Goal: Information Seeking & Learning: Find contact information

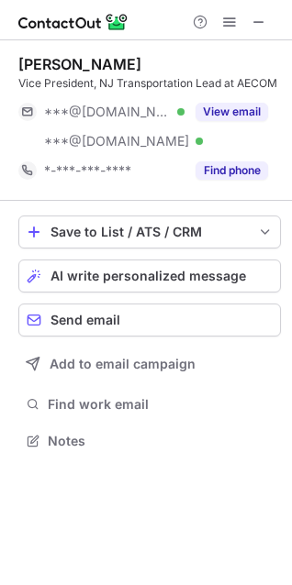
scroll to position [427, 292]
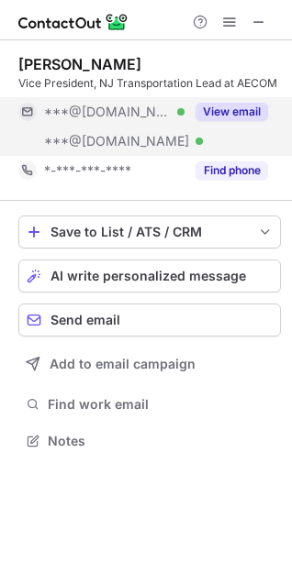
click at [99, 107] on span "***@gmail.com" at bounding box center [107, 112] width 127 height 17
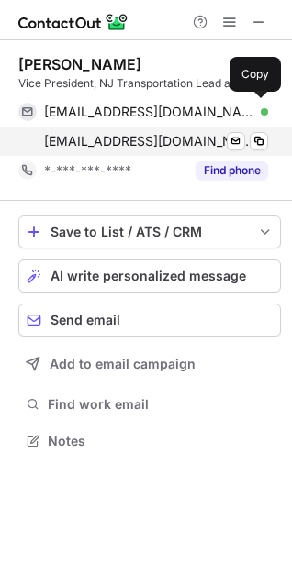
drag, startPoint x: 99, startPoint y: 108, endPoint x: 38, endPoint y: 134, distance: 66.6
click at [99, 108] on span "blahblahblah1753@gmail.com" at bounding box center [149, 112] width 210 height 17
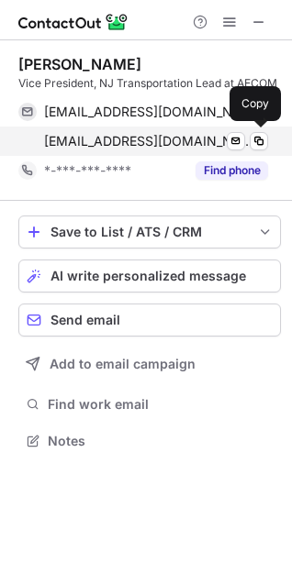
click at [149, 138] on span "sdcortese@yahoo.com" at bounding box center [149, 141] width 210 height 17
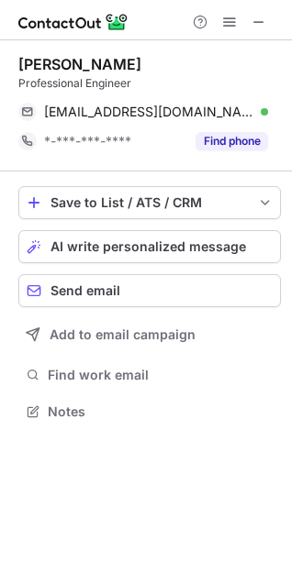
scroll to position [398, 292]
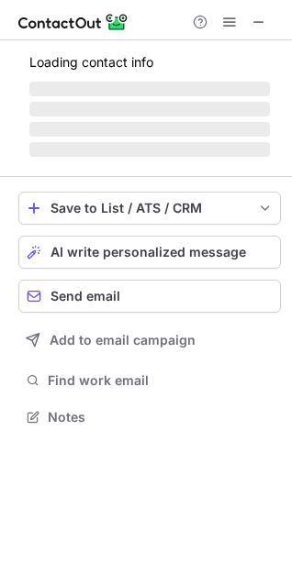
scroll to position [8, 8]
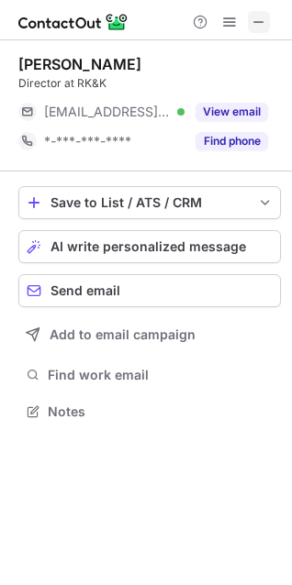
click at [263, 17] on span at bounding box center [258, 22] width 15 height 15
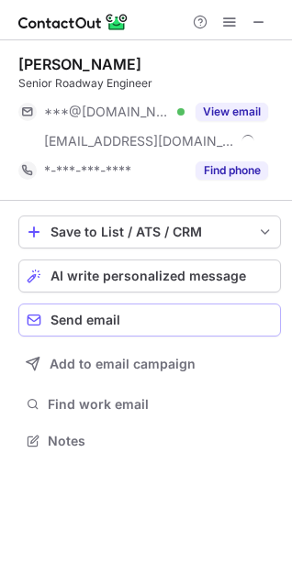
scroll to position [427, 292]
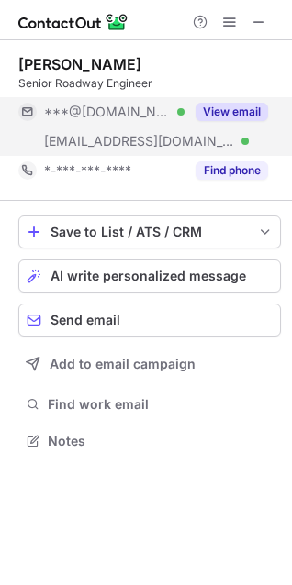
click at [103, 111] on span "***@hotmail.com" at bounding box center [107, 112] width 127 height 17
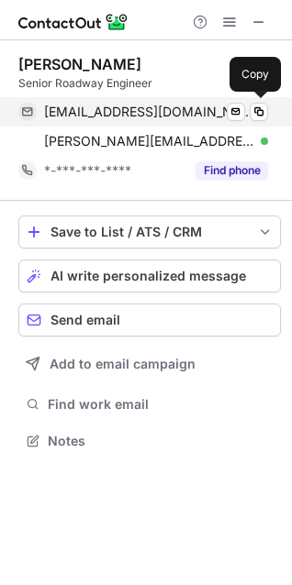
click at [108, 109] on span "figet211@hotmail.com" at bounding box center [149, 112] width 210 height 17
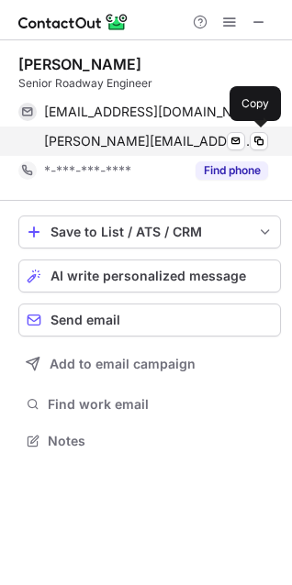
click at [164, 141] on span "chad.bobrowski@kci.com" at bounding box center [149, 141] width 210 height 17
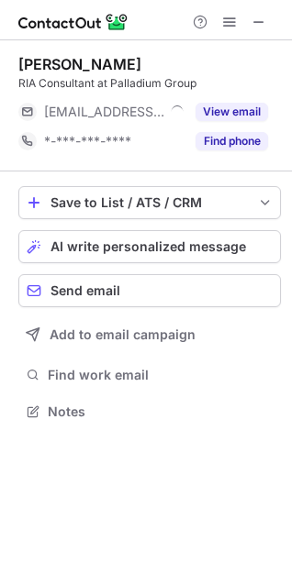
scroll to position [8, 8]
click at [266, 23] on span at bounding box center [258, 22] width 15 height 15
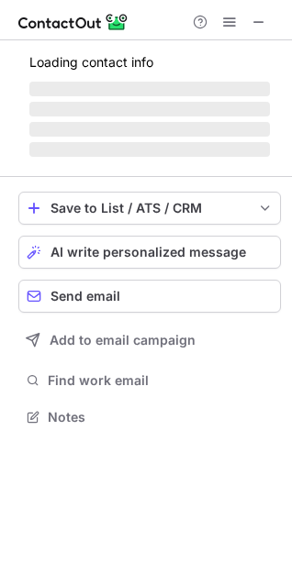
scroll to position [444, 292]
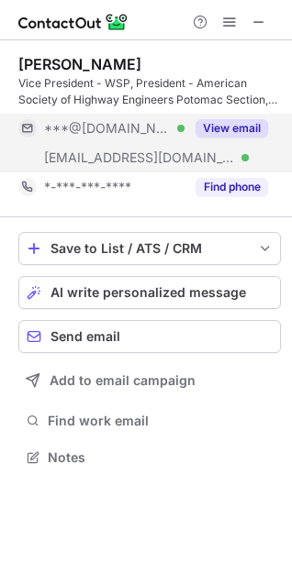
click at [90, 134] on span "***@[DOMAIN_NAME]" at bounding box center [107, 128] width 127 height 17
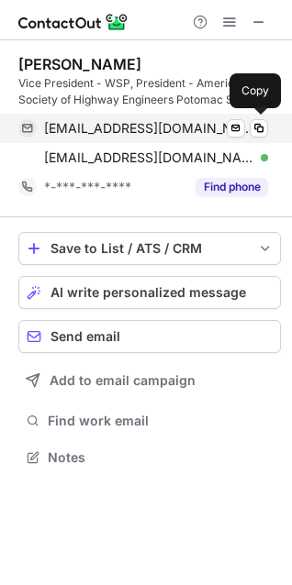
click at [100, 124] on span "micaelabera@gmail.com" at bounding box center [149, 128] width 210 height 17
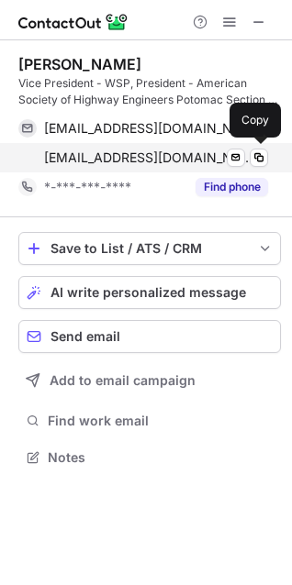
click at [128, 152] on span "mike2010@gwmail.gwu.edu" at bounding box center [149, 158] width 210 height 17
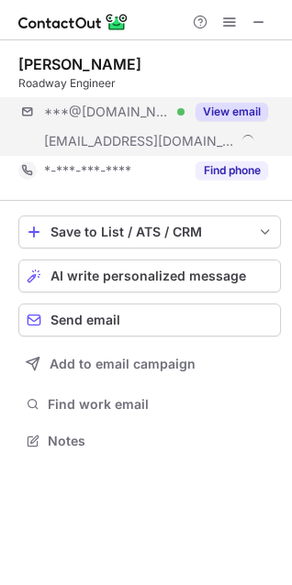
scroll to position [427, 292]
click at [115, 107] on span "***@yahoo.com" at bounding box center [107, 112] width 127 height 17
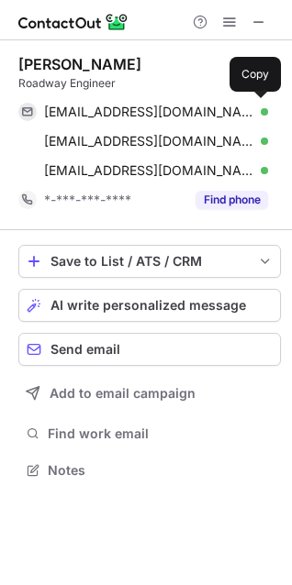
scroll to position [457, 292]
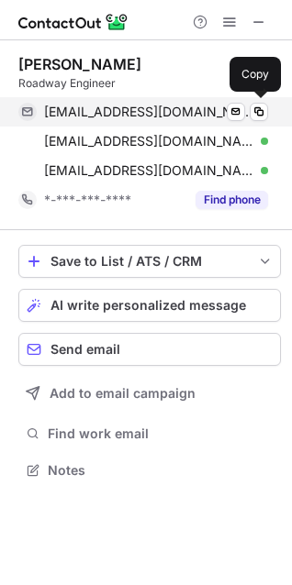
click at [119, 107] on span "bipo82@yahoo.com" at bounding box center [149, 112] width 210 height 17
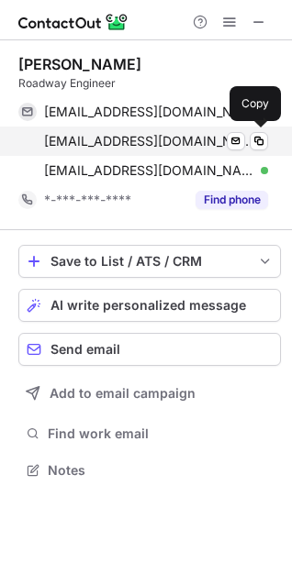
click at [110, 134] on span "pphillips@rkk.com" at bounding box center [149, 141] width 210 height 17
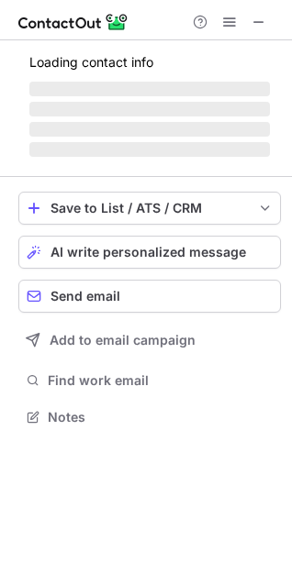
scroll to position [427, 292]
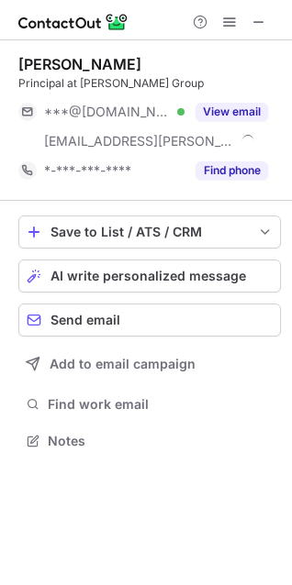
scroll to position [427, 292]
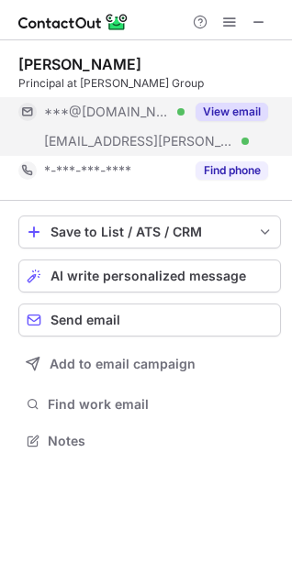
click at [109, 105] on span "***@[DOMAIN_NAME]" at bounding box center [107, 112] width 127 height 17
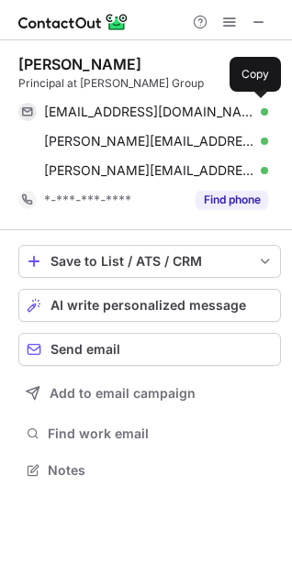
scroll to position [457, 292]
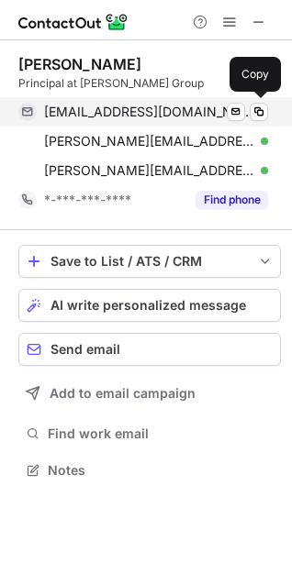
click at [110, 105] on span "kevuva@gmail.com" at bounding box center [149, 112] width 210 height 17
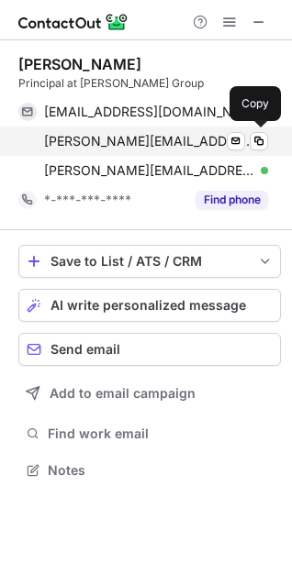
click at [102, 135] on span "kevin.omeara@timmons.com" at bounding box center [149, 141] width 210 height 17
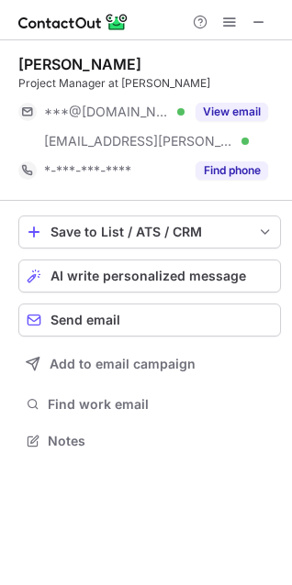
scroll to position [427, 292]
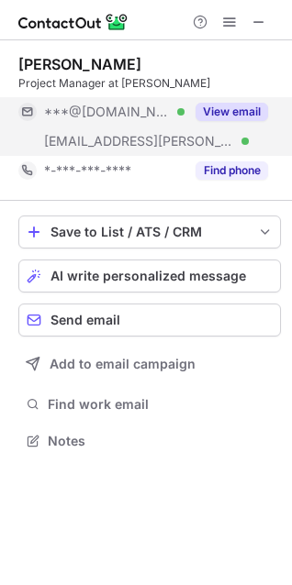
click at [96, 111] on span "***@gmail.com" at bounding box center [107, 112] width 127 height 17
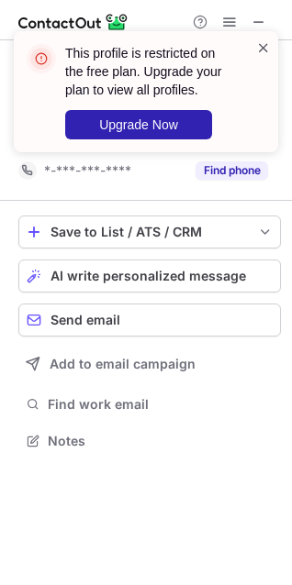
click at [258, 50] on span at bounding box center [263, 48] width 15 height 18
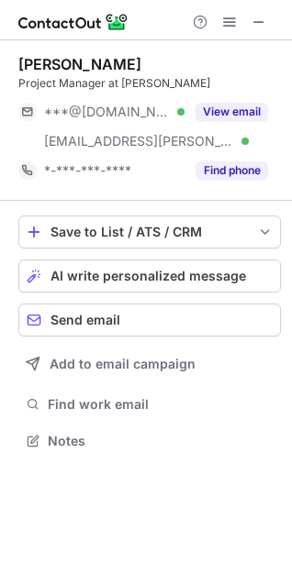
click at [227, 16] on div "This profile is restricted on the free plan. Upgrade your plan to view all prof…" at bounding box center [145, 99] width 293 height 172
click at [229, 19] on span at bounding box center [229, 22] width 15 height 15
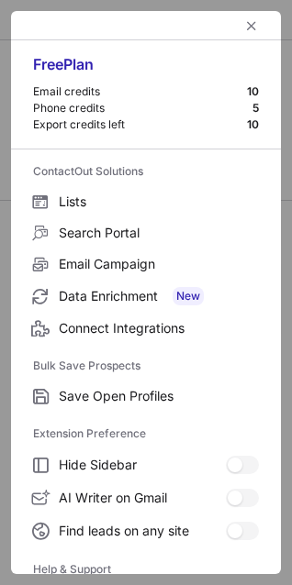
scroll to position [178, 0]
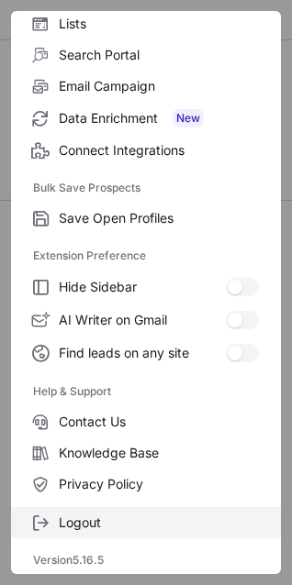
click at [85, 522] on span "Logout" at bounding box center [159, 523] width 200 height 17
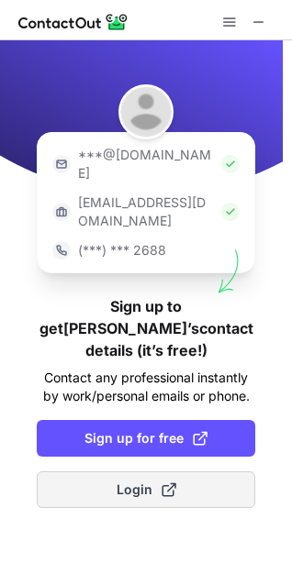
click at [119, 481] on span "Login" at bounding box center [146, 490] width 60 height 18
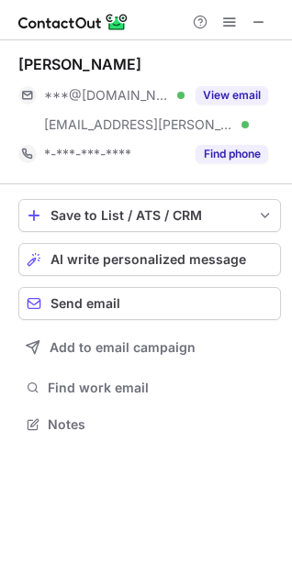
scroll to position [411, 292]
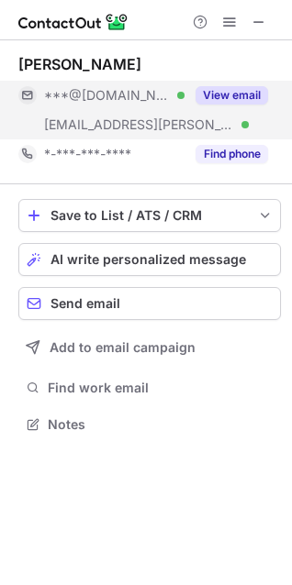
click at [84, 87] on span "***@[DOMAIN_NAME]" at bounding box center [107, 95] width 127 height 17
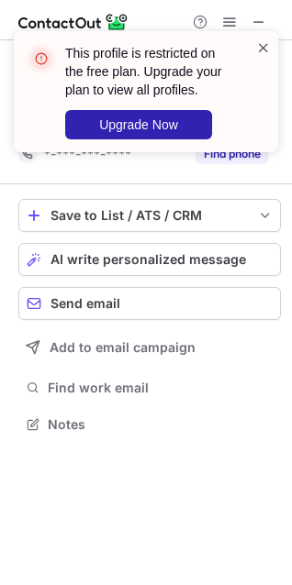
click at [260, 44] on span at bounding box center [263, 48] width 15 height 18
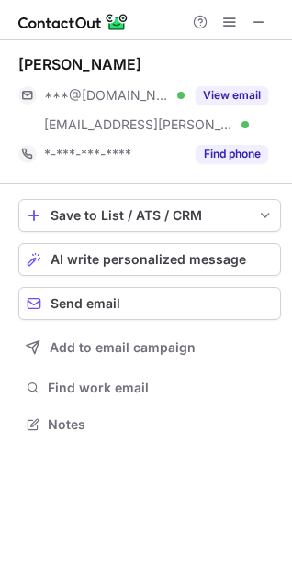
click at [227, 31] on div "This profile is restricted on the free plan. Upgrade your plan to view all prof…" at bounding box center [146, 91] width 264 height 121
click at [232, 20] on span at bounding box center [229, 22] width 15 height 15
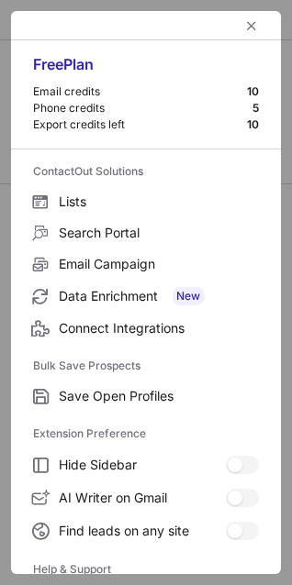
scroll to position [178, 0]
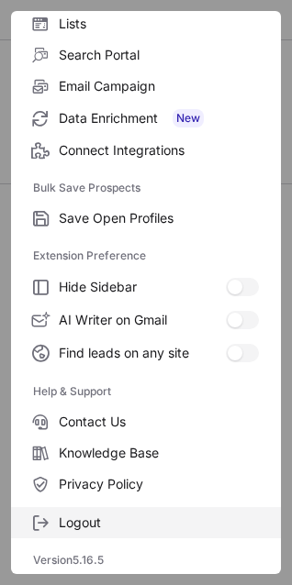
click at [105, 520] on span "Logout" at bounding box center [159, 523] width 200 height 17
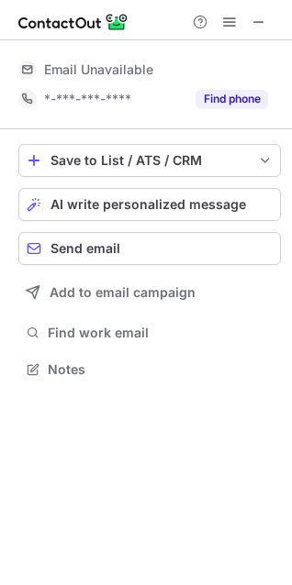
scroll to position [0, 0]
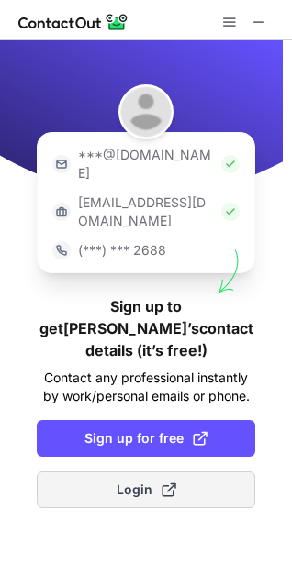
click at [119, 481] on span "Login" at bounding box center [146, 490] width 60 height 18
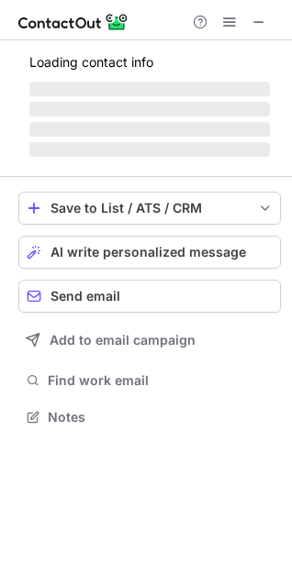
scroll to position [411, 292]
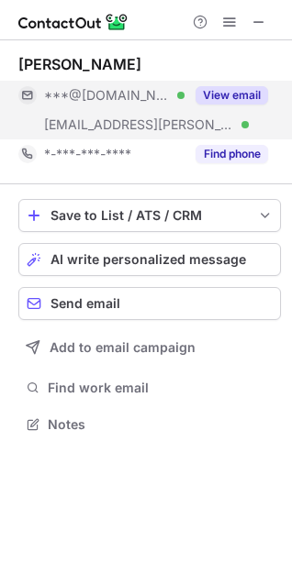
click at [112, 90] on span "***@[DOMAIN_NAME]" at bounding box center [107, 95] width 127 height 17
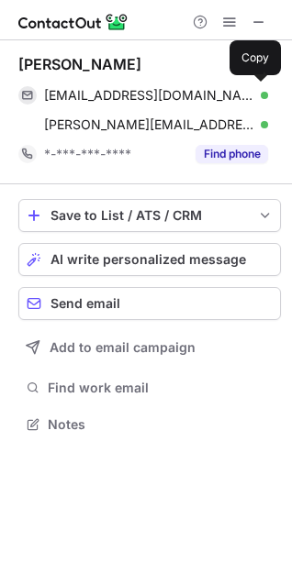
click at [112, 90] on span "benjamindoran@gmail.com" at bounding box center [149, 95] width 210 height 17
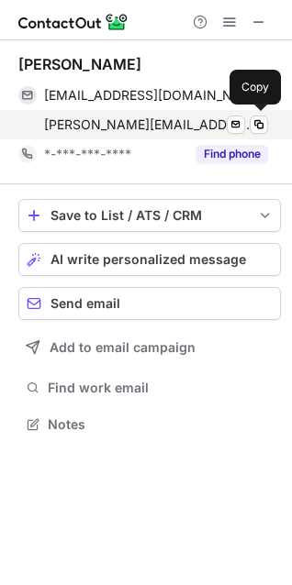
click at [159, 129] on span "benjamin.doran@kimley-horn.com" at bounding box center [149, 124] width 210 height 17
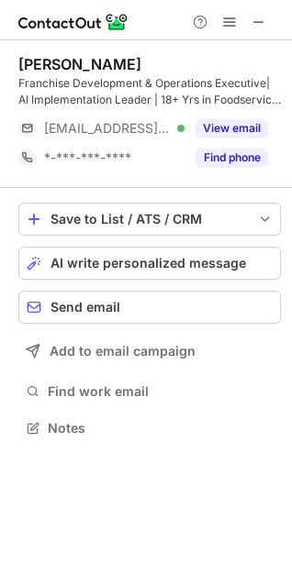
scroll to position [415, 292]
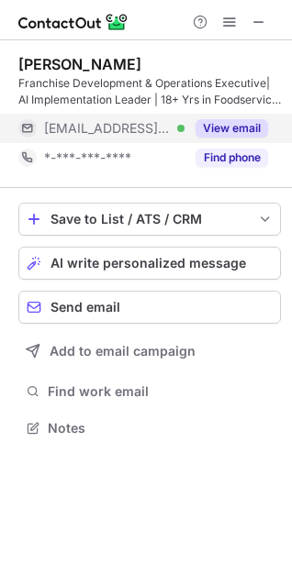
click at [85, 127] on span "[EMAIL_ADDRESS][DOMAIN_NAME]" at bounding box center [107, 128] width 127 height 17
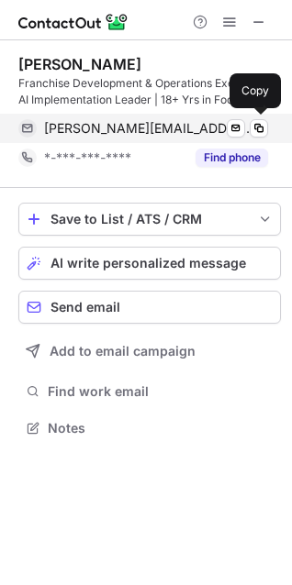
click at [101, 122] on span "[PERSON_NAME][EMAIL_ADDRESS][DOMAIN_NAME]" at bounding box center [149, 128] width 210 height 17
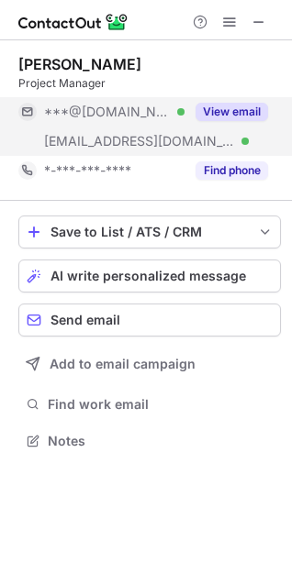
scroll to position [427, 292]
click at [98, 105] on div "***@[DOMAIN_NAME] Verified" at bounding box center [101, 111] width 166 height 29
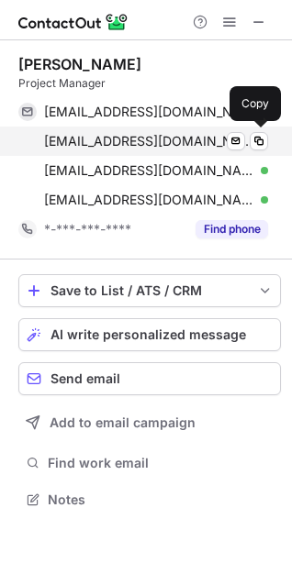
scroll to position [486, 292]
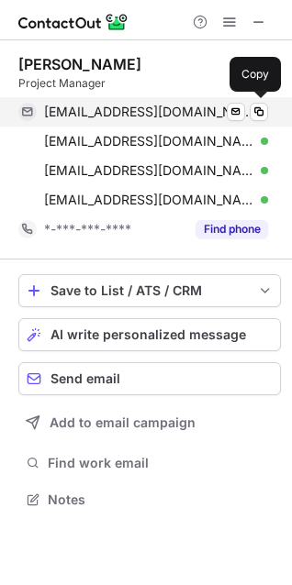
click at [111, 110] on span "[EMAIL_ADDRESS][DOMAIN_NAME]" at bounding box center [149, 112] width 210 height 17
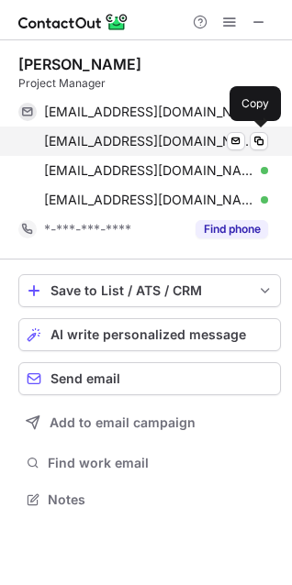
click at [79, 137] on span "[EMAIL_ADDRESS][DOMAIN_NAME]" at bounding box center [149, 141] width 210 height 17
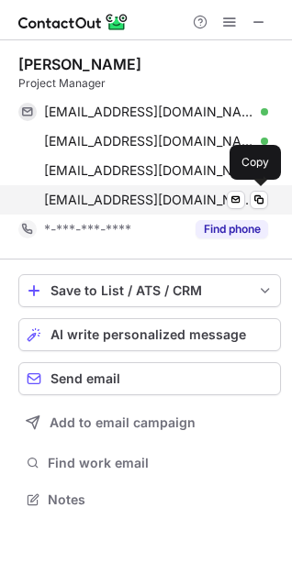
click at [115, 194] on span "[EMAIL_ADDRESS][DOMAIN_NAME]" at bounding box center [149, 200] width 210 height 17
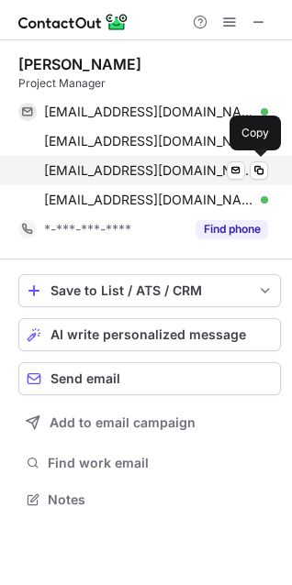
click at [127, 165] on span "[EMAIL_ADDRESS][DOMAIN_NAME]" at bounding box center [149, 170] width 210 height 17
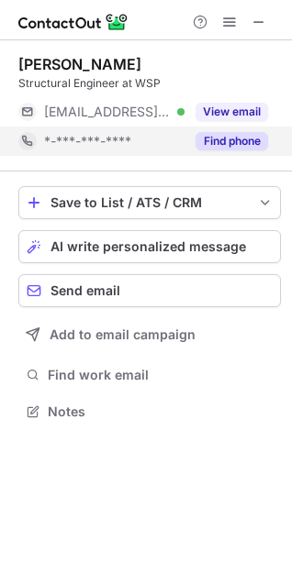
scroll to position [8, 8]
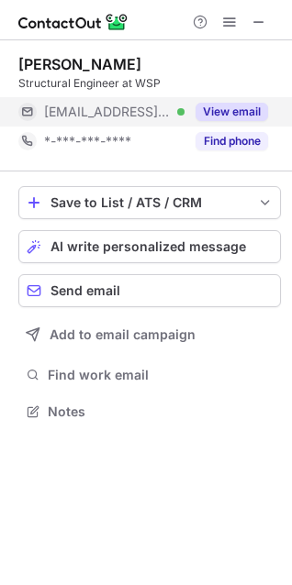
click at [94, 110] on span "[EMAIL_ADDRESS][DOMAIN_NAME]" at bounding box center [107, 112] width 127 height 17
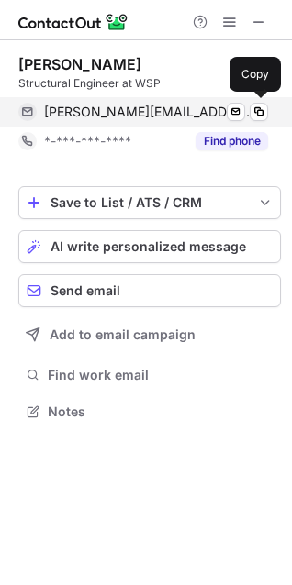
click at [106, 106] on span "[PERSON_NAME][EMAIL_ADDRESS][DOMAIN_NAME]" at bounding box center [149, 112] width 210 height 17
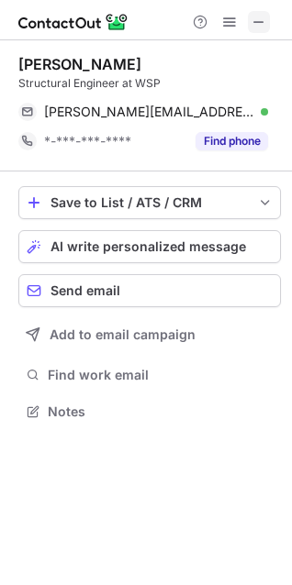
click at [256, 15] on span at bounding box center [258, 22] width 15 height 15
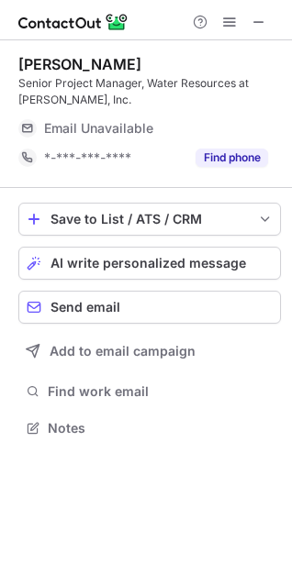
scroll to position [415, 292]
drag, startPoint x: 263, startPoint y: 17, endPoint x: 95, endPoint y: 15, distance: 167.9
click at [264, 15] on span at bounding box center [258, 22] width 15 height 15
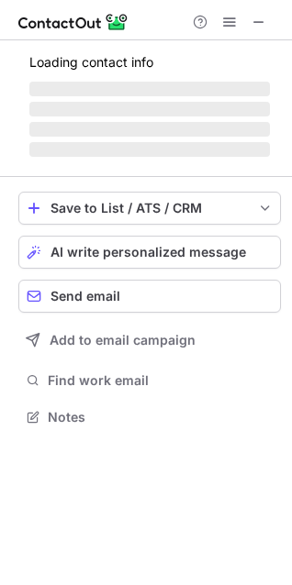
scroll to position [427, 292]
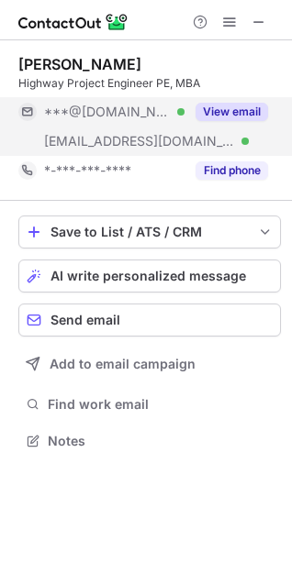
click at [94, 107] on span "***@[DOMAIN_NAME]" at bounding box center [107, 112] width 127 height 17
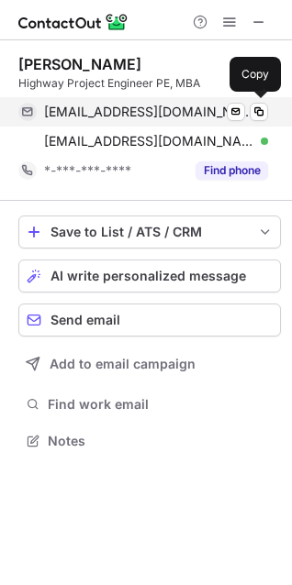
click at [101, 107] on span "benjaminwmax@gmail.com" at bounding box center [149, 112] width 210 height 17
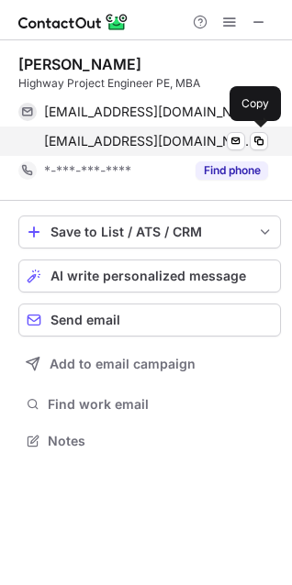
click at [104, 137] on span "bmax@jmt.com" at bounding box center [149, 141] width 210 height 17
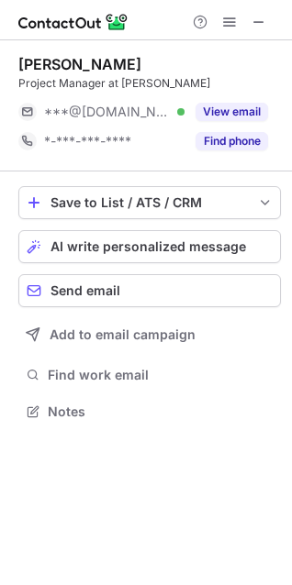
scroll to position [398, 292]
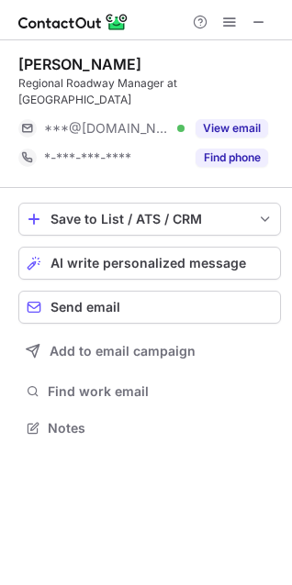
scroll to position [8, 8]
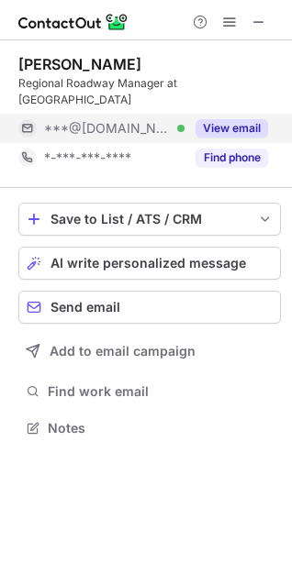
click at [100, 120] on span "***@hotmail.com" at bounding box center [107, 128] width 127 height 17
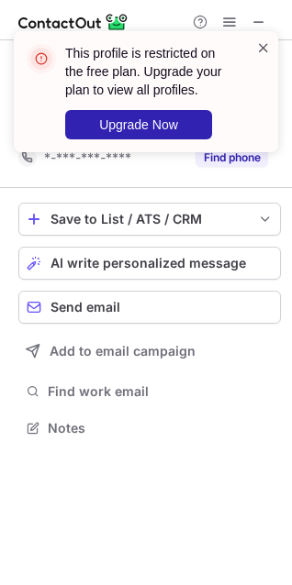
click at [263, 46] on span at bounding box center [263, 48] width 15 height 18
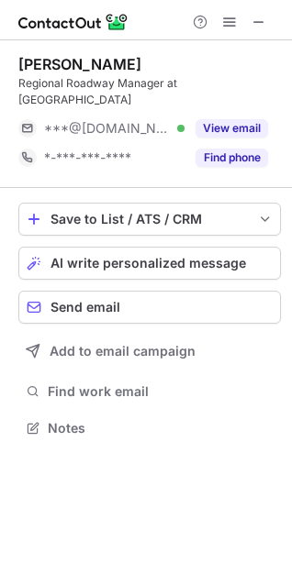
click at [232, 17] on div "This profile is restricted on the free plan. Upgrade your plan to view all prof…" at bounding box center [145, 99] width 293 height 172
click at [230, 17] on span at bounding box center [229, 22] width 15 height 15
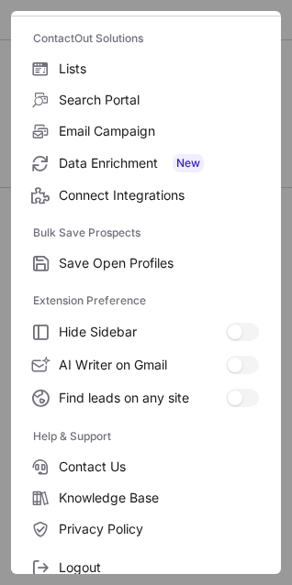
scroll to position [178, 0]
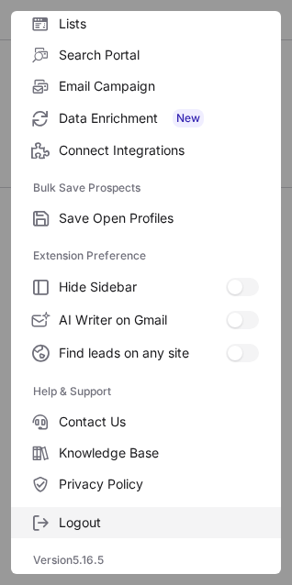
click at [91, 522] on span "Logout" at bounding box center [159, 523] width 200 height 17
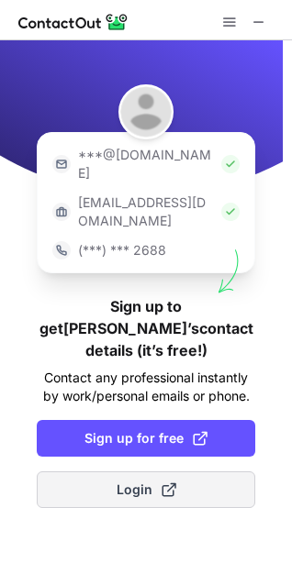
click at [125, 481] on span "Login" at bounding box center [146, 490] width 60 height 18
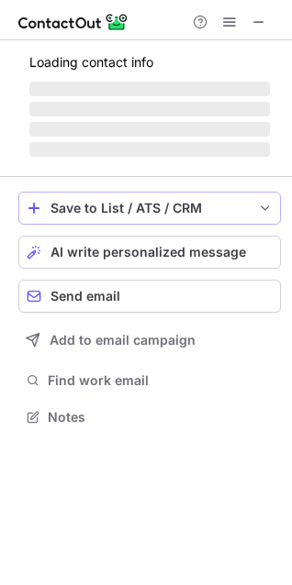
scroll to position [382, 292]
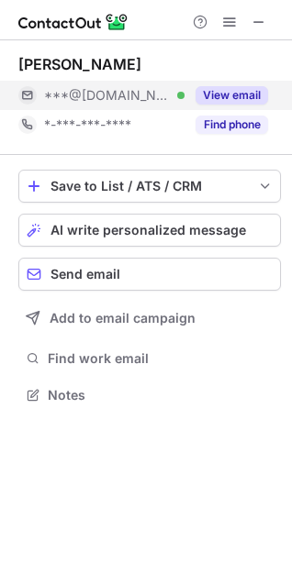
click at [116, 87] on span "***@hotmail.com" at bounding box center [107, 95] width 127 height 17
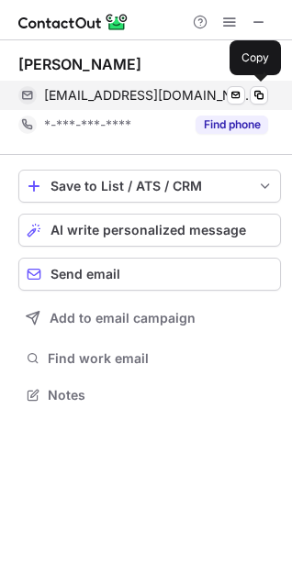
click at [120, 89] on span "nikki_honeycutt@hotmail.com" at bounding box center [149, 95] width 210 height 17
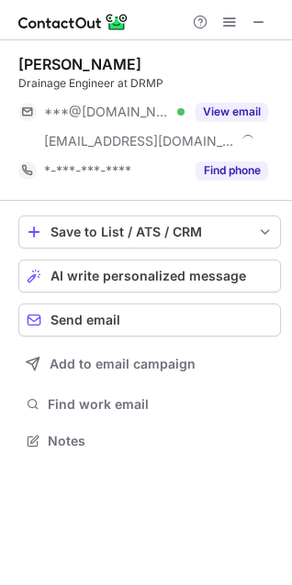
scroll to position [427, 292]
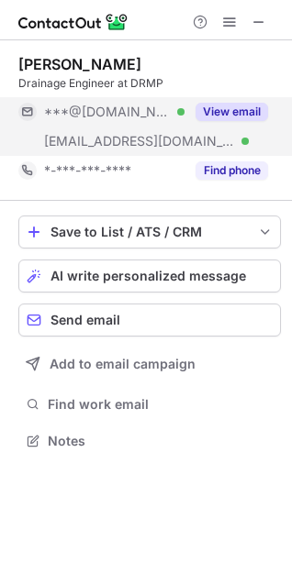
click at [98, 110] on span "***@[DOMAIN_NAME]" at bounding box center [107, 112] width 127 height 17
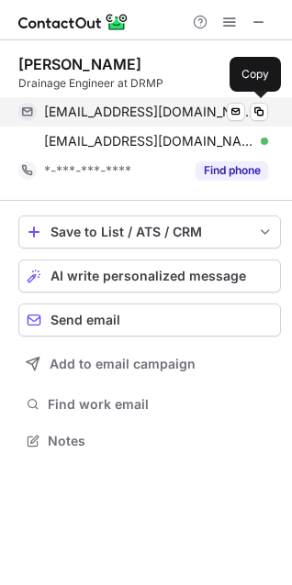
click at [103, 104] on span "[EMAIL_ADDRESS][DOMAIN_NAME]" at bounding box center [149, 112] width 210 height 17
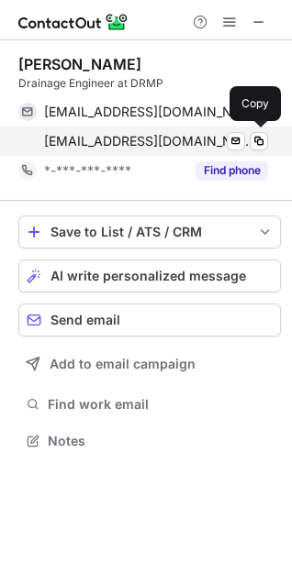
click at [113, 137] on span "[EMAIL_ADDRESS][DOMAIN_NAME]" at bounding box center [149, 141] width 210 height 17
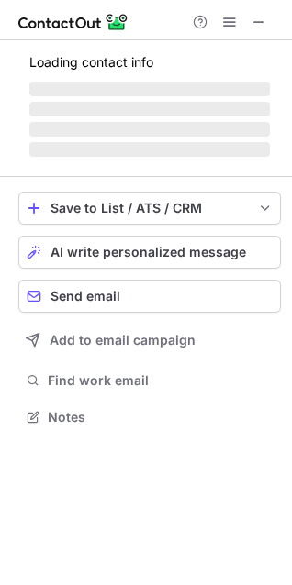
scroll to position [415, 292]
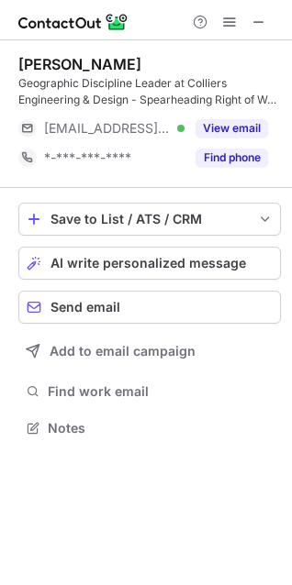
scroll to position [415, 292]
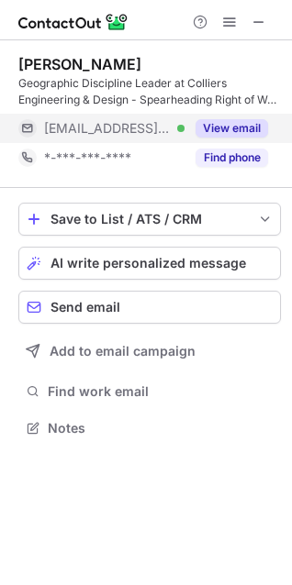
click at [125, 125] on span "***@maserconsulting.com" at bounding box center [107, 128] width 127 height 17
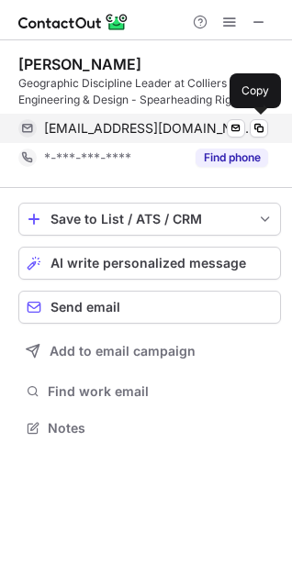
click at [150, 123] on span "mstarling@maserconsulting.com" at bounding box center [149, 128] width 210 height 17
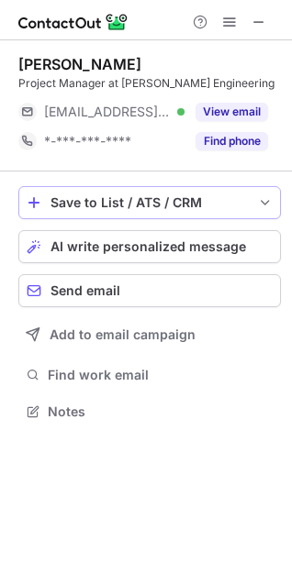
scroll to position [398, 292]
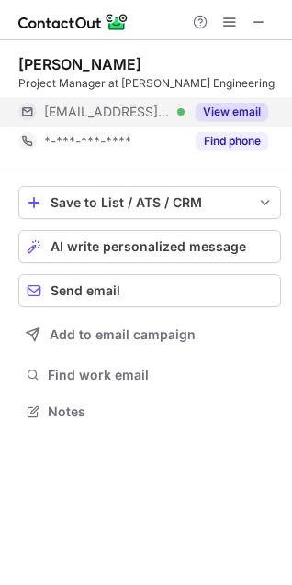
click at [103, 107] on span "***@zoomtown.com" at bounding box center [107, 112] width 127 height 17
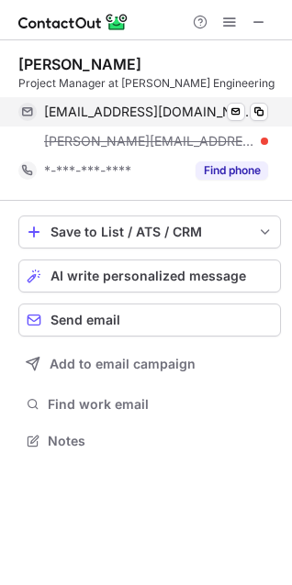
scroll to position [427, 292]
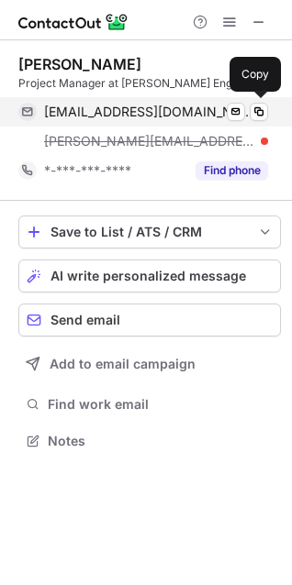
click at [122, 106] on span "dficker@zoomtown.com" at bounding box center [149, 112] width 210 height 17
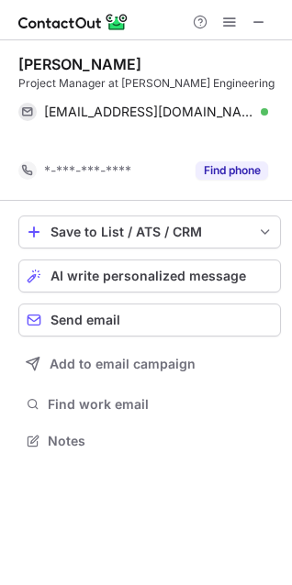
scroll to position [398, 292]
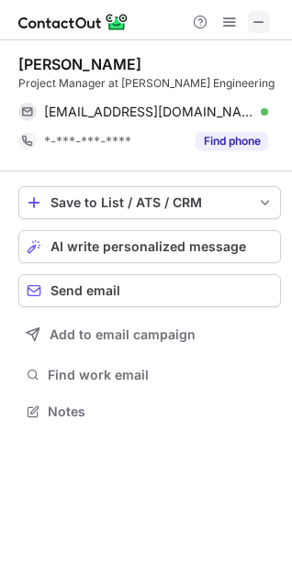
click at [266, 18] on span at bounding box center [258, 22] width 15 height 15
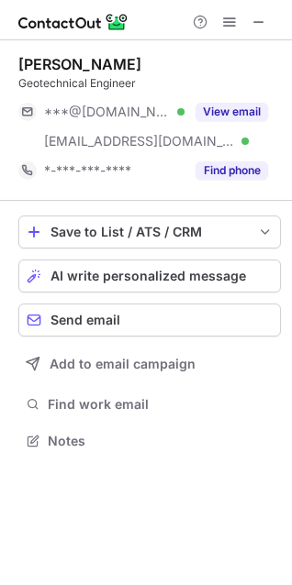
scroll to position [427, 292]
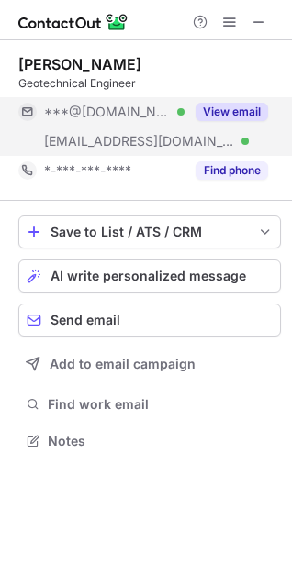
click at [98, 104] on span "***@[DOMAIN_NAME]" at bounding box center [107, 112] width 127 height 17
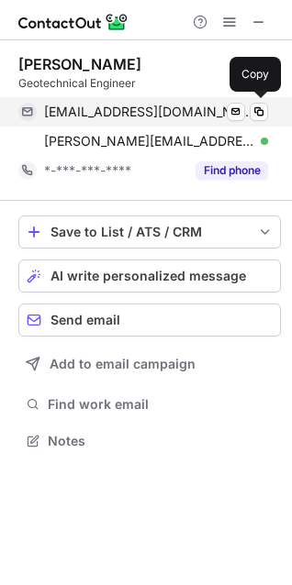
click at [116, 111] on span "[EMAIL_ADDRESS][DOMAIN_NAME]" at bounding box center [149, 112] width 210 height 17
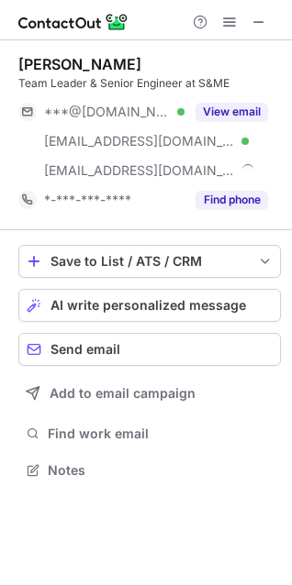
scroll to position [457, 292]
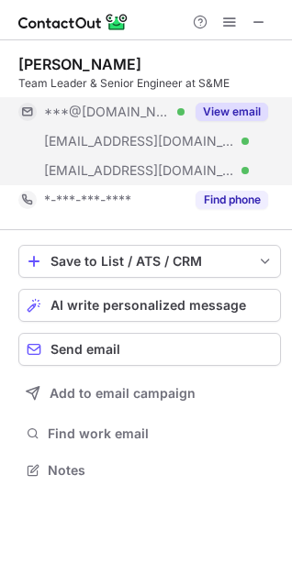
drag, startPoint x: 121, startPoint y: 137, endPoint x: 95, endPoint y: 113, distance: 35.0
click at [95, 113] on span "***@[DOMAIN_NAME]" at bounding box center [107, 112] width 127 height 17
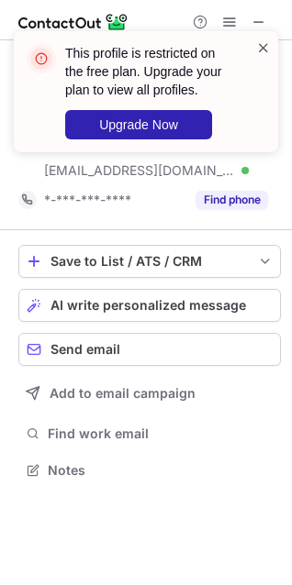
click at [266, 50] on span at bounding box center [263, 48] width 15 height 18
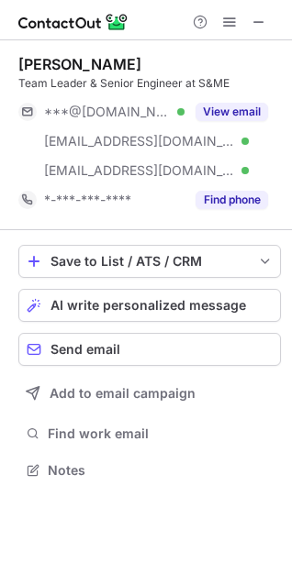
click at [227, 27] on div "This profile is restricted on the free plan. Upgrade your plan to view all prof…" at bounding box center [145, 99] width 293 height 172
click at [230, 15] on span at bounding box center [229, 22] width 15 height 15
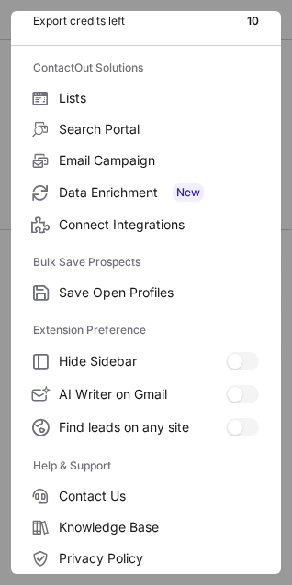
scroll to position [178, 0]
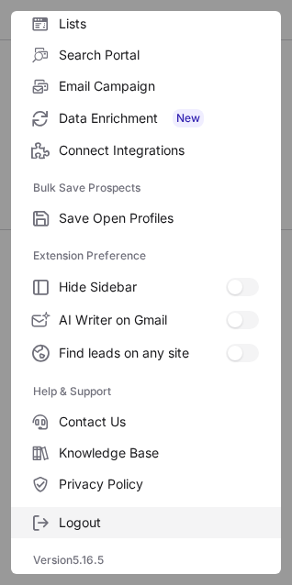
click at [98, 513] on label "Logout" at bounding box center [146, 522] width 270 height 31
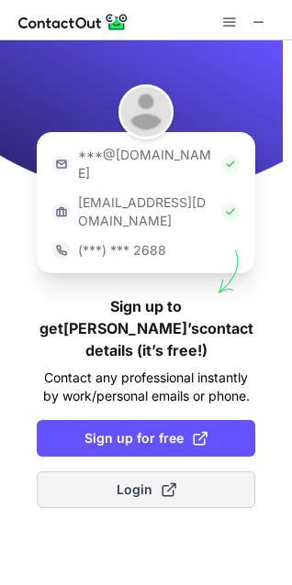
click at [128, 481] on span "Login" at bounding box center [146, 490] width 60 height 18
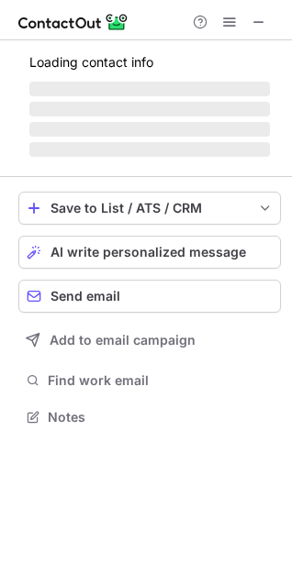
scroll to position [440, 292]
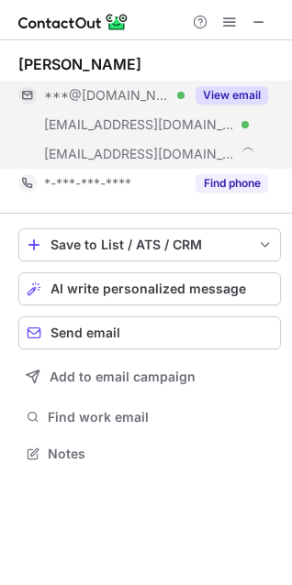
click at [101, 95] on span "***@[DOMAIN_NAME]" at bounding box center [107, 95] width 127 height 17
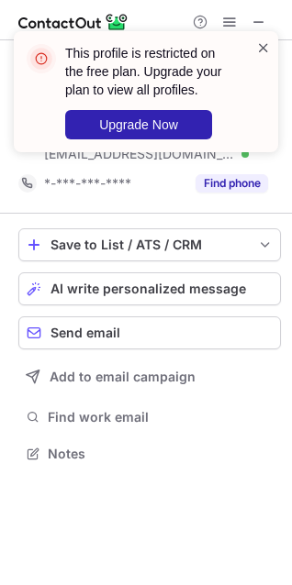
click at [267, 46] on span at bounding box center [263, 48] width 15 height 18
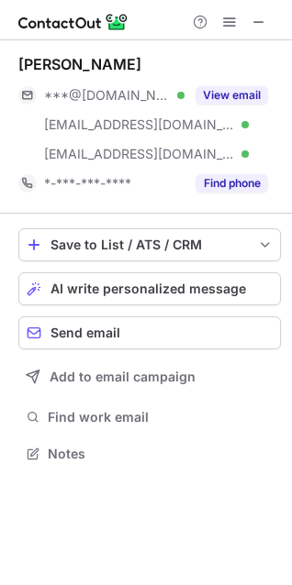
click at [227, 19] on div "This profile is restricted on the free plan. Upgrade your plan to view all prof…" at bounding box center [145, 99] width 293 height 172
click at [227, 17] on span at bounding box center [229, 22] width 15 height 15
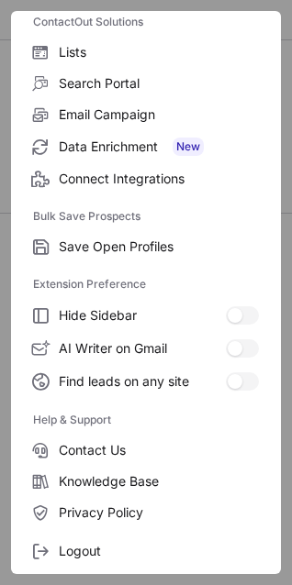
scroll to position [178, 0]
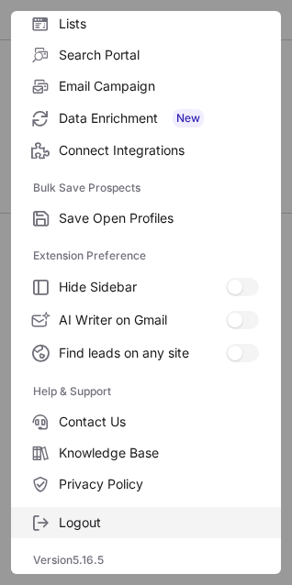
click at [92, 520] on span "Logout" at bounding box center [159, 523] width 200 height 17
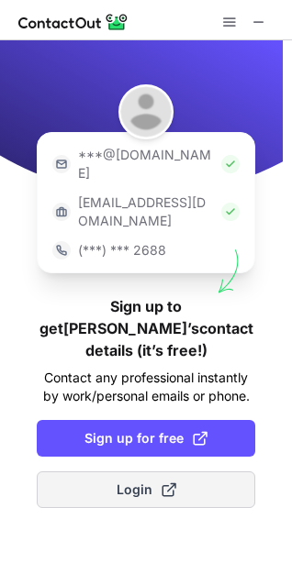
click at [137, 481] on span "Login" at bounding box center [146, 490] width 60 height 18
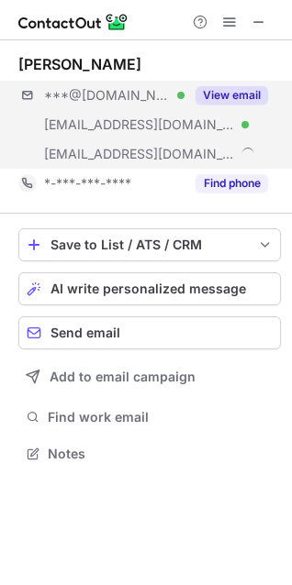
scroll to position [440, 292]
click at [103, 93] on span "***@[DOMAIN_NAME]" at bounding box center [107, 95] width 127 height 17
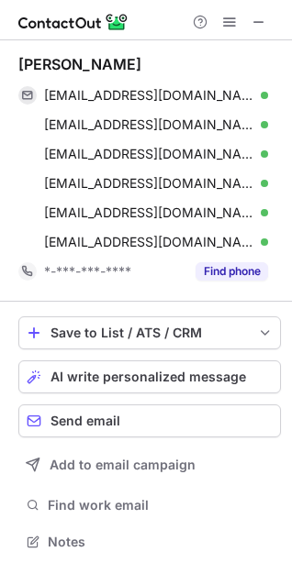
scroll to position [528, 292]
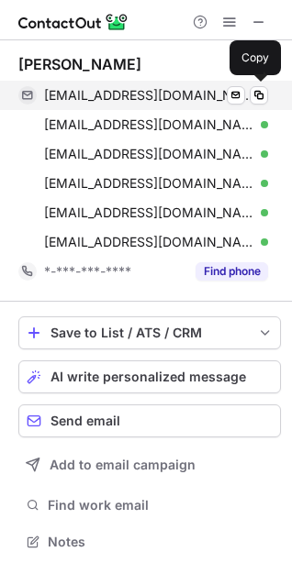
click at [108, 89] on span "[EMAIL_ADDRESS][DOMAIN_NAME]" at bounding box center [149, 95] width 210 height 17
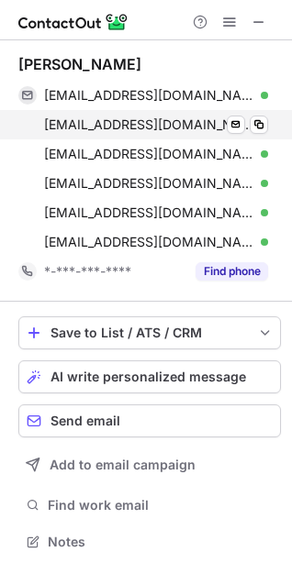
click at [118, 119] on span "[EMAIL_ADDRESS][DOMAIN_NAME]" at bounding box center [149, 124] width 210 height 17
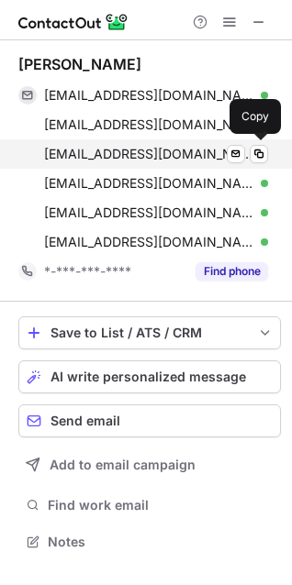
click at [101, 151] on span "[EMAIL_ADDRESS][DOMAIN_NAME]" at bounding box center [149, 154] width 210 height 17
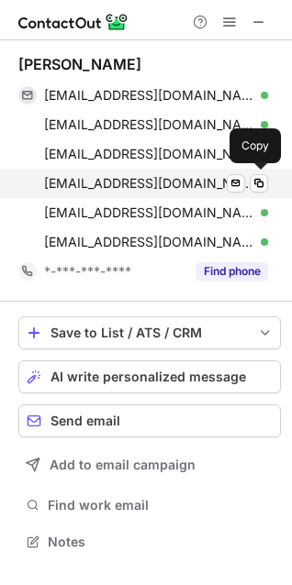
click at [111, 179] on span "[EMAIL_ADDRESS][DOMAIN_NAME]" at bounding box center [149, 183] width 210 height 17
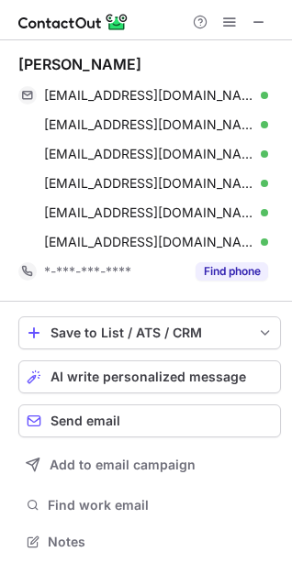
drag, startPoint x: 164, startPoint y: 10, endPoint x: 154, endPoint y: 47, distance: 38.0
click at [165, 10] on div at bounding box center [146, 20] width 292 height 40
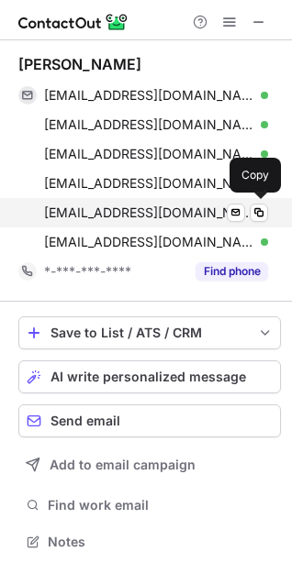
click at [110, 206] on span "[EMAIL_ADDRESS][DOMAIN_NAME]" at bounding box center [149, 213] width 210 height 17
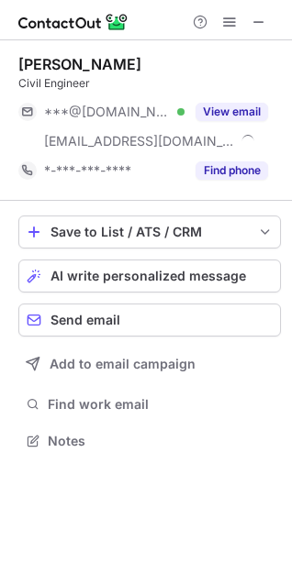
scroll to position [427, 292]
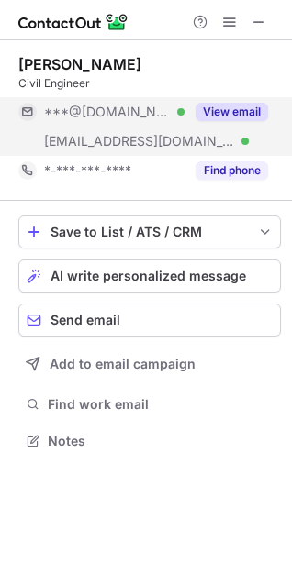
click at [116, 109] on span "***@[DOMAIN_NAME]" at bounding box center [107, 112] width 127 height 17
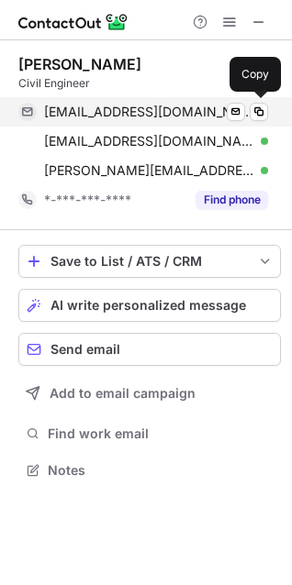
click at [103, 108] on span "[EMAIL_ADDRESS][DOMAIN_NAME]" at bounding box center [149, 112] width 210 height 17
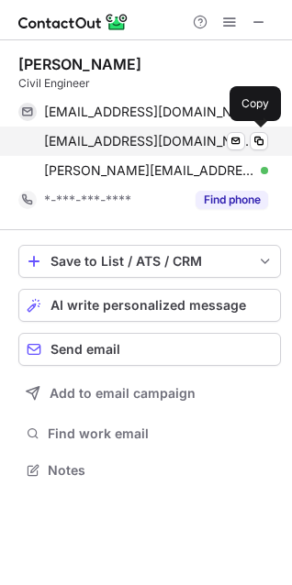
click at [117, 135] on span "[EMAIL_ADDRESS][DOMAIN_NAME]" at bounding box center [149, 141] width 210 height 17
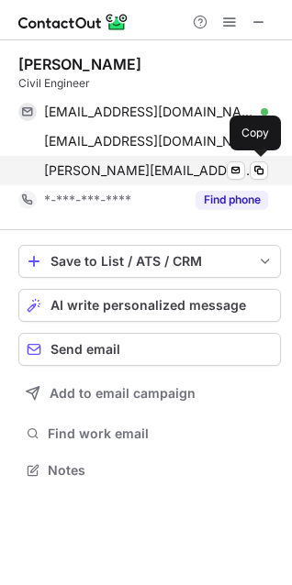
click at [135, 167] on span "[PERSON_NAME][EMAIL_ADDRESS][DOMAIN_NAME][US_STATE]" at bounding box center [149, 170] width 210 height 17
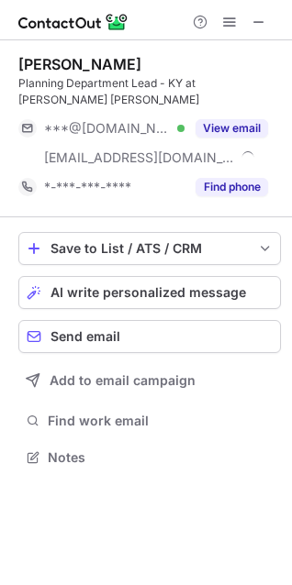
scroll to position [427, 292]
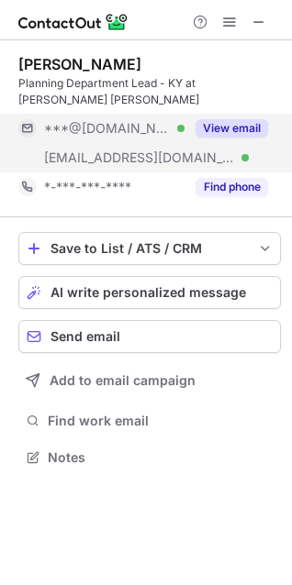
click at [92, 120] on span "***@[DOMAIN_NAME]" at bounding box center [107, 128] width 127 height 17
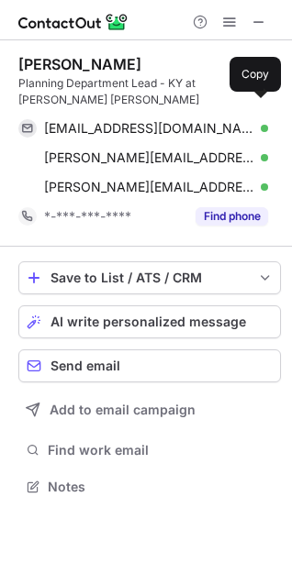
scroll to position [457, 292]
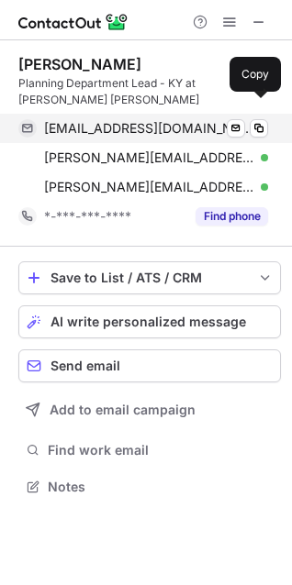
click at [114, 120] on span "[EMAIL_ADDRESS][DOMAIN_NAME]" at bounding box center [149, 128] width 210 height 17
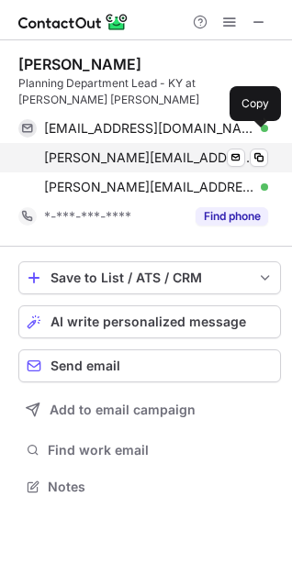
click at [131, 150] on span "[PERSON_NAME][EMAIL_ADDRESS][PERSON_NAME][DOMAIN_NAME]" at bounding box center [149, 158] width 210 height 17
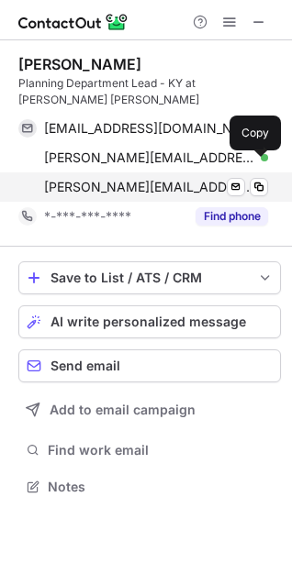
click at [130, 179] on span "[PERSON_NAME][EMAIL_ADDRESS][DOMAIN_NAME]" at bounding box center [149, 187] width 210 height 17
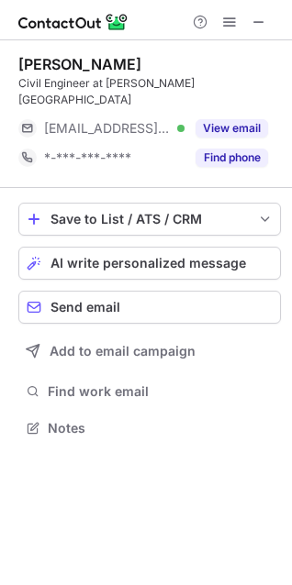
scroll to position [8, 8]
click at [266, 20] on span at bounding box center [258, 22] width 15 height 15
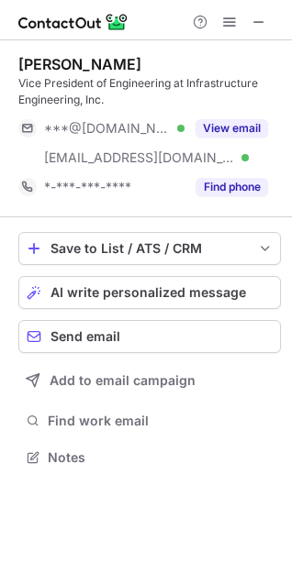
scroll to position [444, 292]
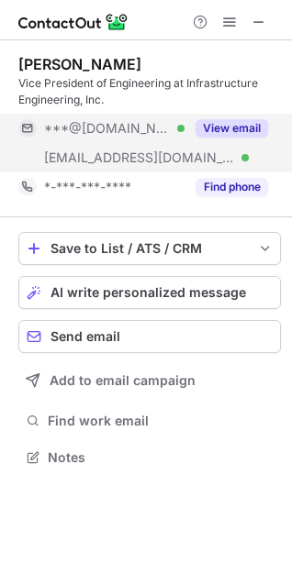
click at [125, 130] on span "***@[DOMAIN_NAME]" at bounding box center [107, 128] width 127 height 17
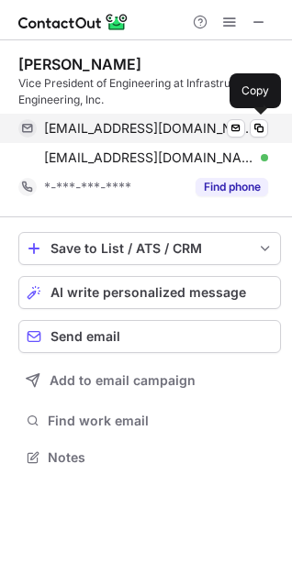
click at [91, 125] on span "[EMAIL_ADDRESS][DOMAIN_NAME]" at bounding box center [149, 128] width 210 height 17
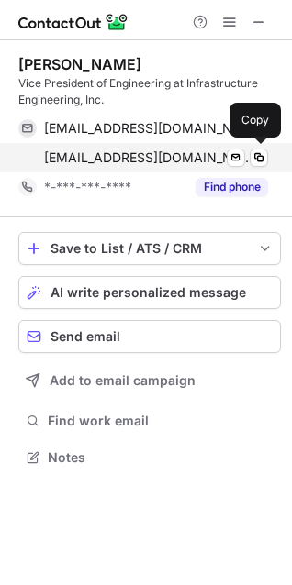
click at [141, 151] on span "[EMAIL_ADDRESS][DOMAIN_NAME]" at bounding box center [149, 158] width 210 height 17
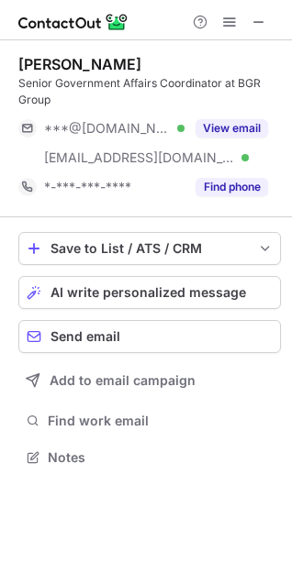
scroll to position [444, 292]
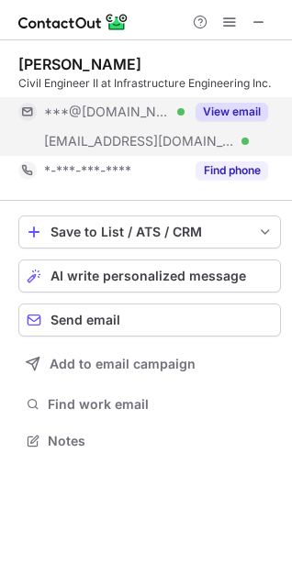
scroll to position [427, 292]
click at [91, 107] on span "***@[DOMAIN_NAME]" at bounding box center [107, 112] width 127 height 17
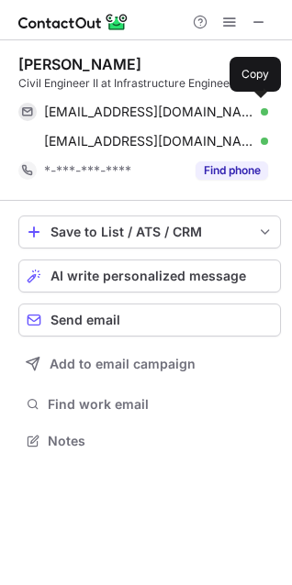
click at [91, 104] on span "krtedder98@gmail.com" at bounding box center [149, 112] width 210 height 17
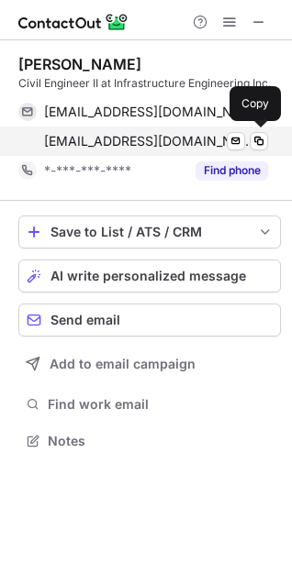
click at [142, 140] on span "kmchenry@infrastructure-eng.com" at bounding box center [149, 141] width 210 height 17
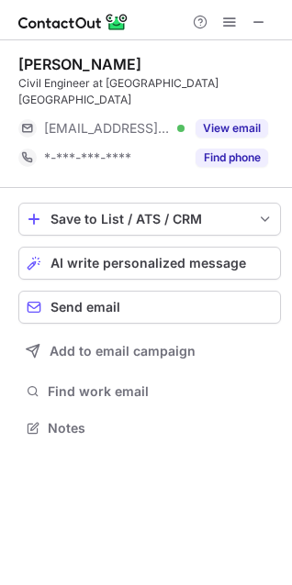
scroll to position [8, 8]
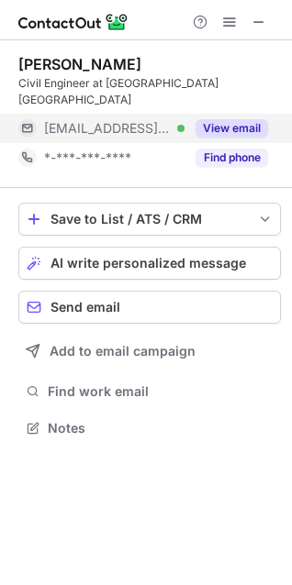
click at [105, 120] on span "[EMAIL_ADDRESS][DOMAIN_NAME]" at bounding box center [107, 128] width 127 height 17
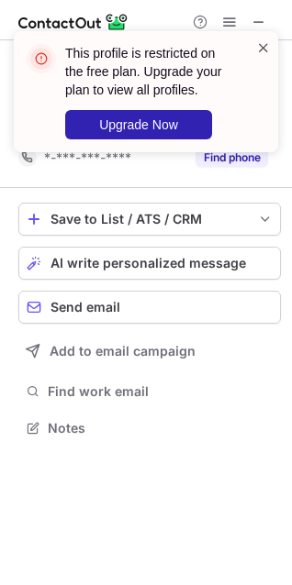
click at [262, 46] on span at bounding box center [263, 48] width 15 height 18
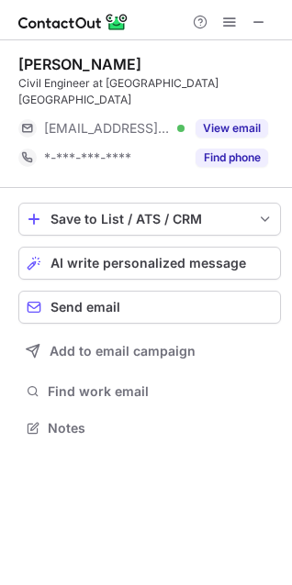
click at [227, 22] on div "This profile is restricted on the free plan. Upgrade your plan to view all prof…" at bounding box center [145, 99] width 293 height 172
click at [229, 18] on span at bounding box center [229, 22] width 15 height 15
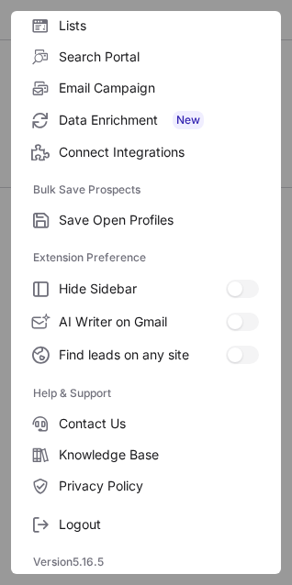
scroll to position [178, 0]
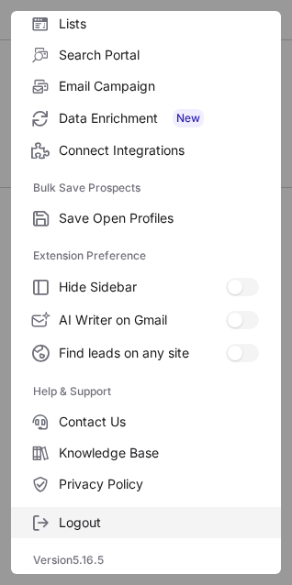
click at [84, 520] on span "Logout" at bounding box center [159, 523] width 200 height 17
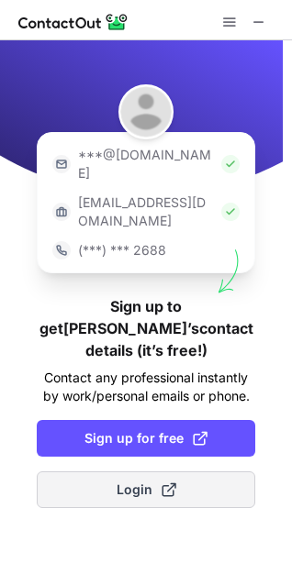
click at [127, 481] on span "Login" at bounding box center [146, 490] width 60 height 18
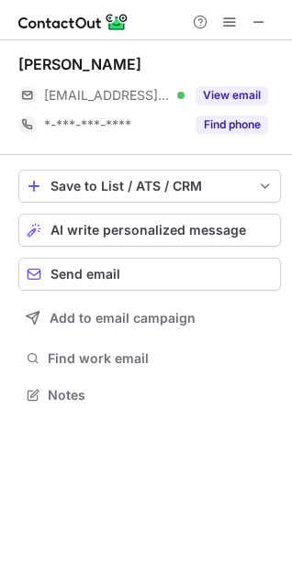
scroll to position [382, 292]
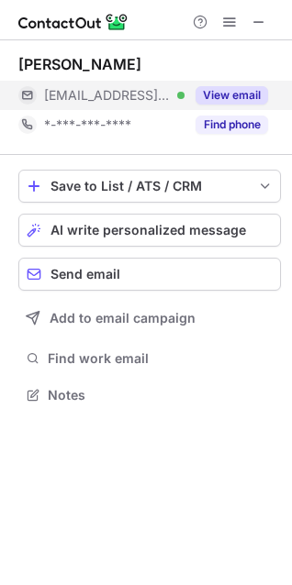
click at [83, 95] on span "***@propertyware.com" at bounding box center [107, 95] width 127 height 17
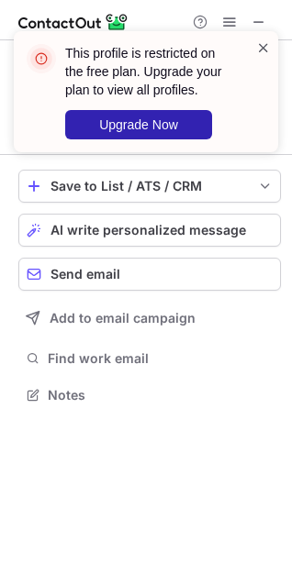
click at [265, 46] on span at bounding box center [263, 48] width 15 height 18
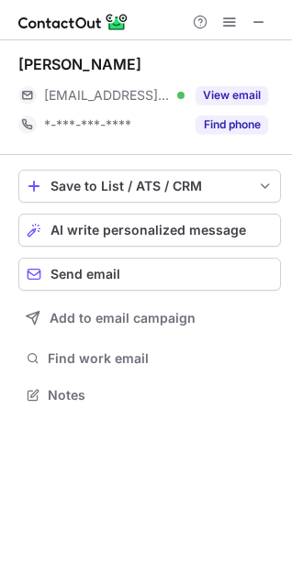
click at [227, 21] on div "This profile is restricted on the free plan. Upgrade your plan to view all prof…" at bounding box center [145, 99] width 293 height 172
click at [234, 18] on span at bounding box center [229, 22] width 15 height 15
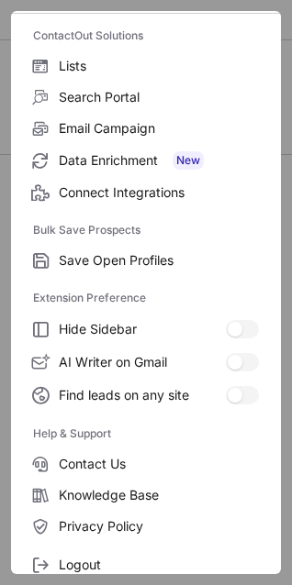
scroll to position [178, 0]
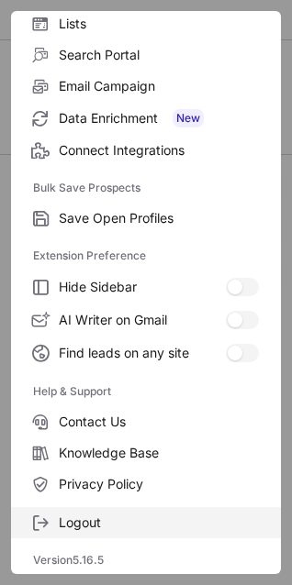
click at [91, 523] on span "Logout" at bounding box center [159, 523] width 200 height 17
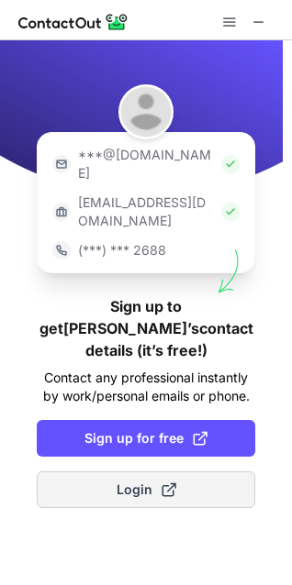
click at [122, 481] on span "Login" at bounding box center [146, 490] width 60 height 18
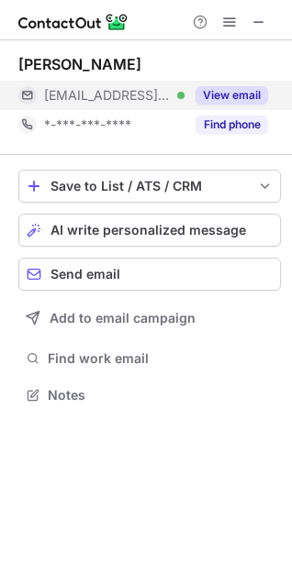
scroll to position [382, 292]
click at [99, 90] on span "***@propertyware.com" at bounding box center [107, 95] width 127 height 17
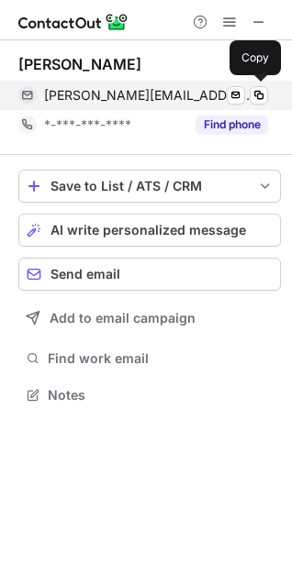
click at [119, 93] on span "nicholas@propertyware.com" at bounding box center [149, 95] width 210 height 17
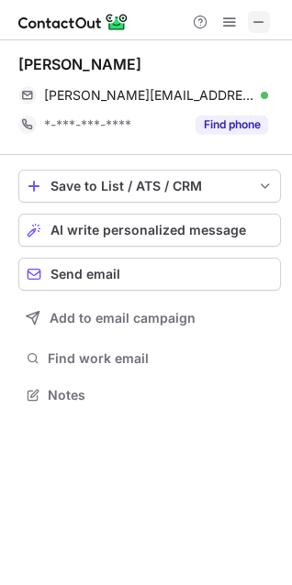
click at [254, 15] on span at bounding box center [258, 22] width 15 height 15
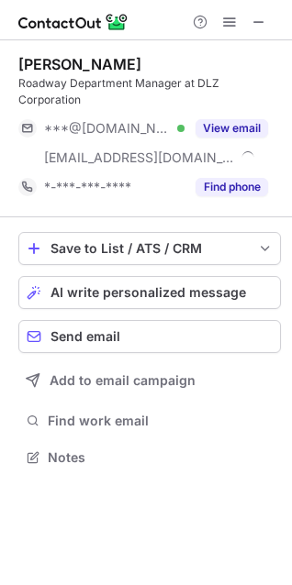
scroll to position [444, 292]
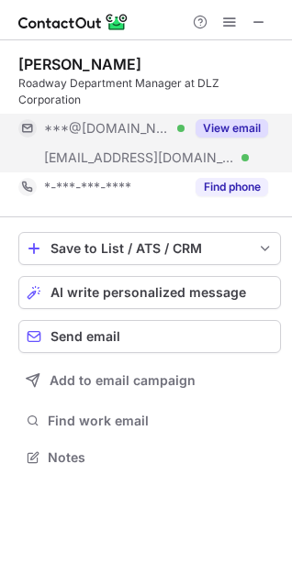
click at [95, 125] on span "***@[DOMAIN_NAME]" at bounding box center [107, 128] width 127 height 17
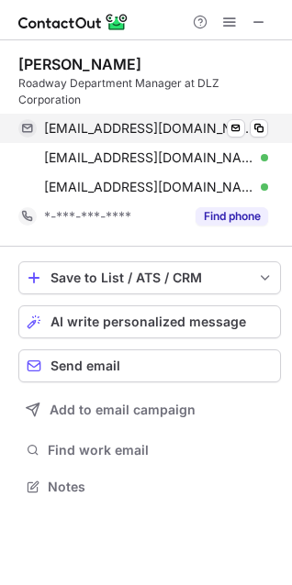
scroll to position [473, 292]
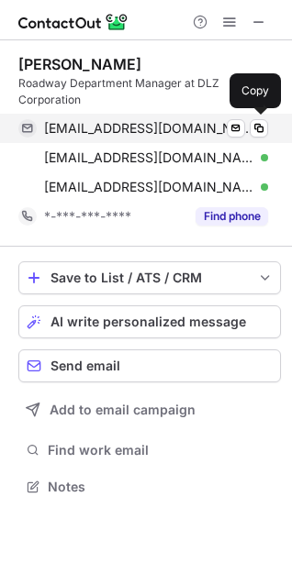
click at [112, 126] on span "[EMAIL_ADDRESS][DOMAIN_NAME]" at bounding box center [149, 128] width 210 height 17
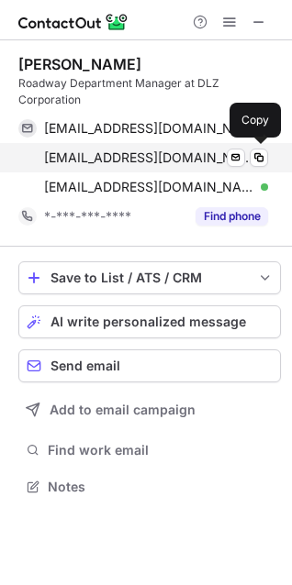
click at [118, 150] on span "[EMAIL_ADDRESS][DOMAIN_NAME]" at bounding box center [149, 158] width 210 height 17
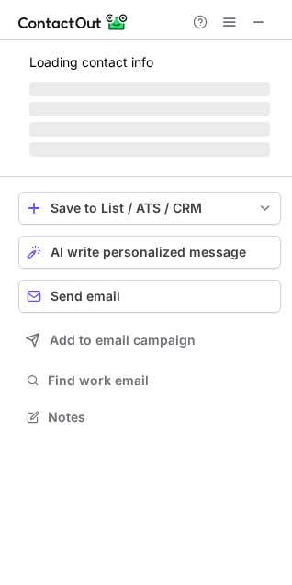
scroll to position [8, 8]
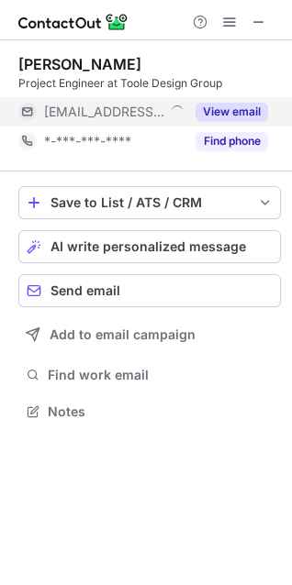
click at [94, 110] on span "***@tooledesign.com" at bounding box center [104, 112] width 120 height 17
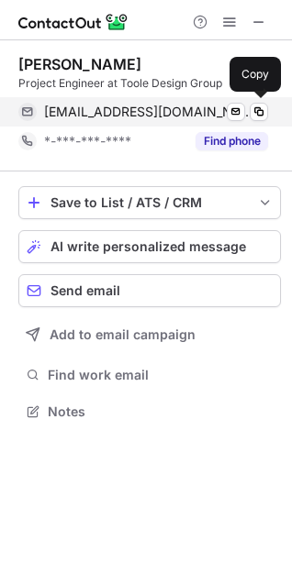
click at [123, 111] on span "walsharkawi@tooledesign.com" at bounding box center [149, 112] width 210 height 17
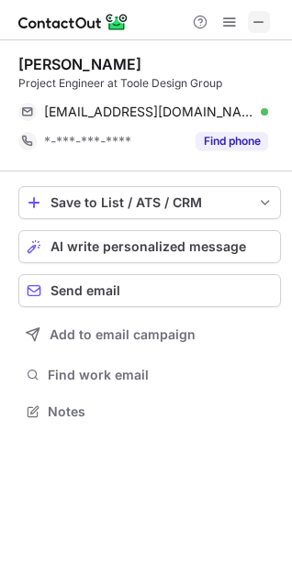
click at [260, 17] on span at bounding box center [258, 22] width 15 height 15
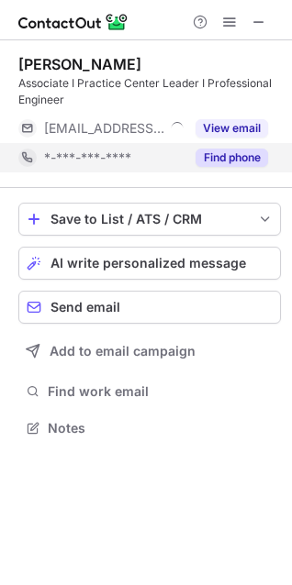
scroll to position [415, 292]
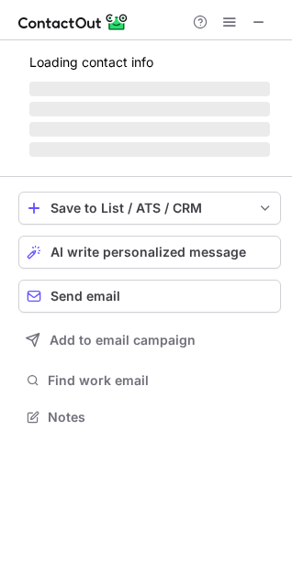
scroll to position [427, 292]
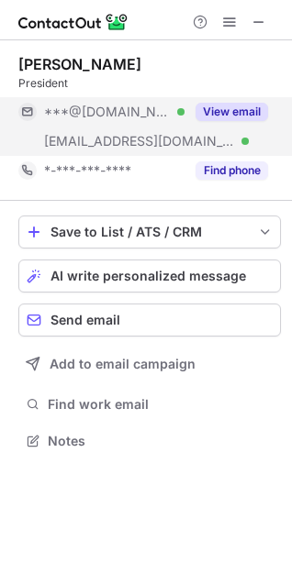
click at [98, 111] on span "***@yahoo.com" at bounding box center [107, 112] width 127 height 17
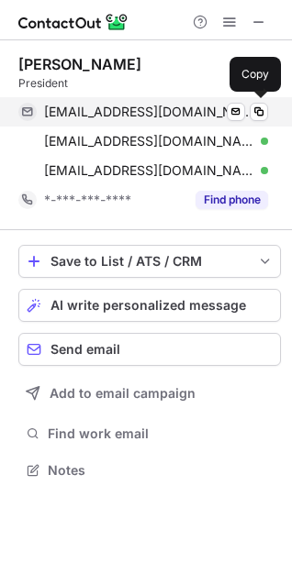
click at [113, 107] on span "drapes69_77@yahoo.com" at bounding box center [149, 112] width 210 height 17
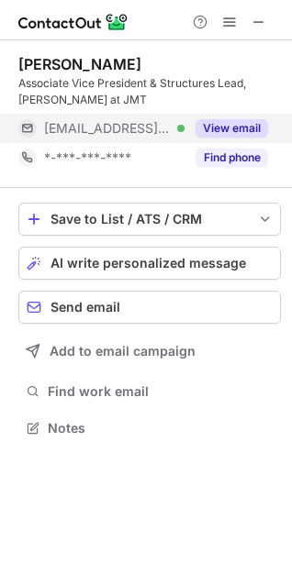
scroll to position [415, 292]
click at [88, 126] on span "[EMAIL_ADDRESS][DOMAIN_NAME]" at bounding box center [107, 128] width 127 height 17
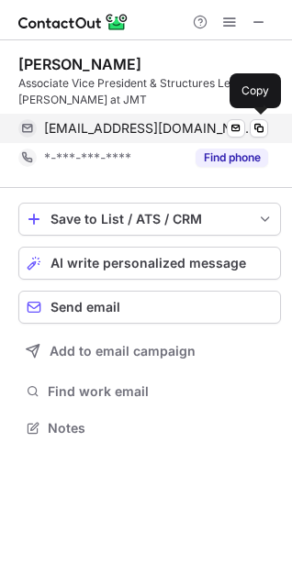
click at [93, 126] on span "[EMAIL_ADDRESS][DOMAIN_NAME]" at bounding box center [149, 128] width 210 height 17
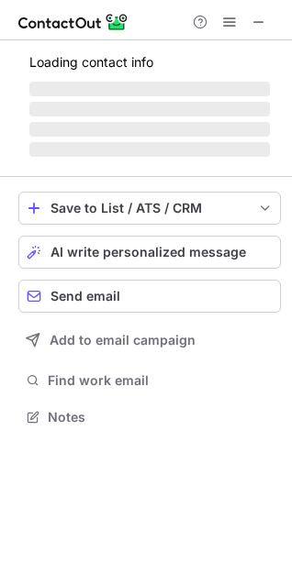
scroll to position [427, 292]
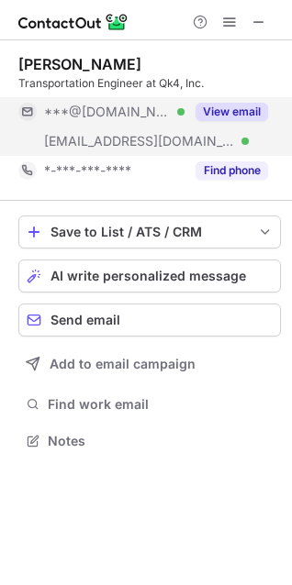
click at [116, 104] on span "***@[DOMAIN_NAME]" at bounding box center [107, 112] width 127 height 17
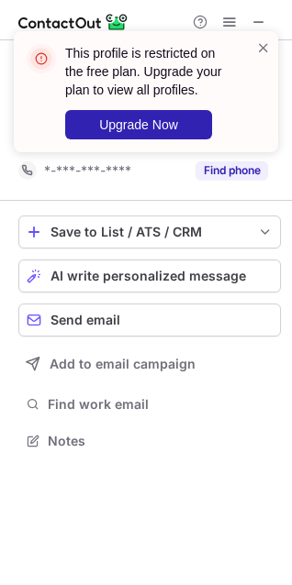
click at [261, 43] on span at bounding box center [263, 48] width 15 height 18
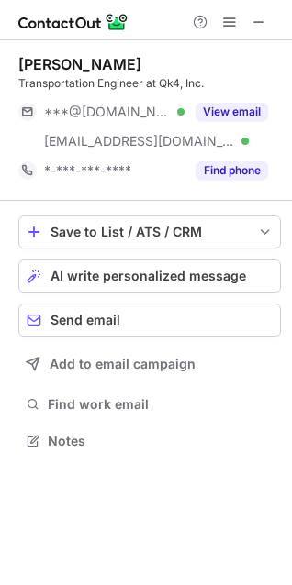
click at [229, 17] on div "This profile is restricted on the free plan. Upgrade your plan to view all prof…" at bounding box center [145, 99] width 293 height 172
click at [227, 18] on div "This profile is restricted on the free plan. Upgrade your plan to view all prof…" at bounding box center [145, 31] width 293 height 37
click at [229, 17] on span at bounding box center [229, 22] width 15 height 15
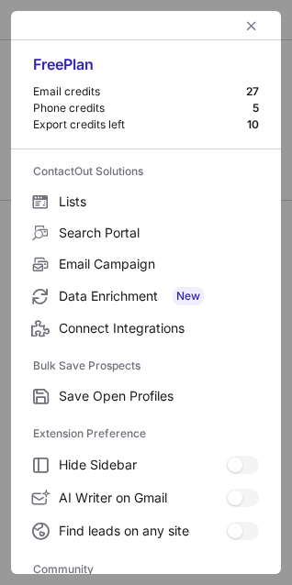
scroll to position [246, 0]
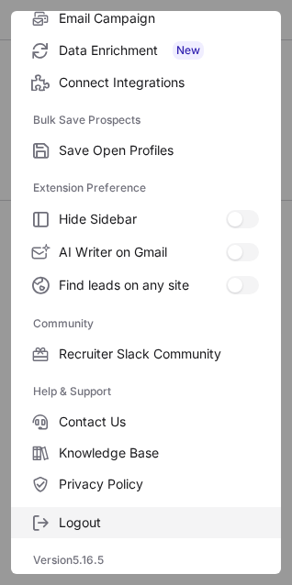
click at [76, 515] on span "Logout" at bounding box center [159, 523] width 200 height 17
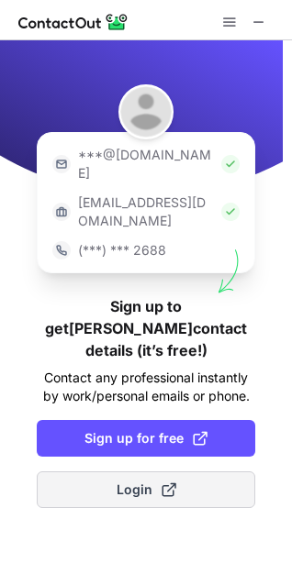
click at [121, 481] on span "Login" at bounding box center [146, 490] width 60 height 18
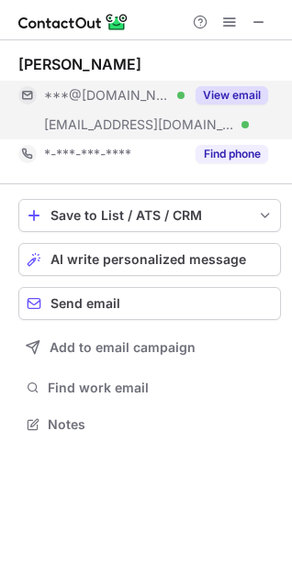
scroll to position [411, 292]
click at [115, 94] on span "***@[DOMAIN_NAME]" at bounding box center [107, 95] width 127 height 17
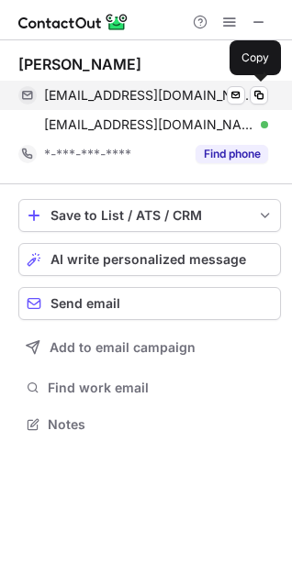
click at [117, 83] on div "[EMAIL_ADDRESS][DOMAIN_NAME] Verified Send email Copy" at bounding box center [142, 95] width 249 height 29
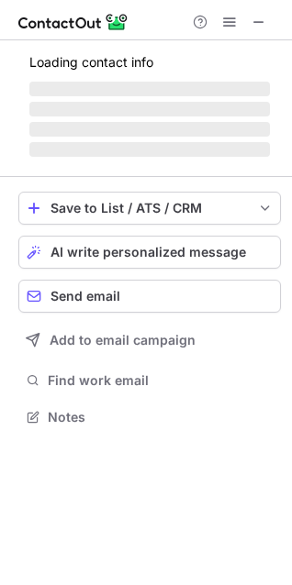
scroll to position [473, 292]
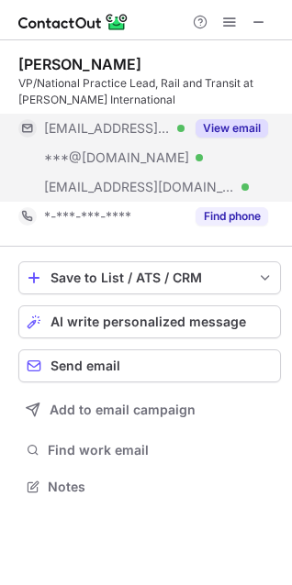
click at [87, 127] on span "***@mbakercorp.com" at bounding box center [107, 128] width 127 height 17
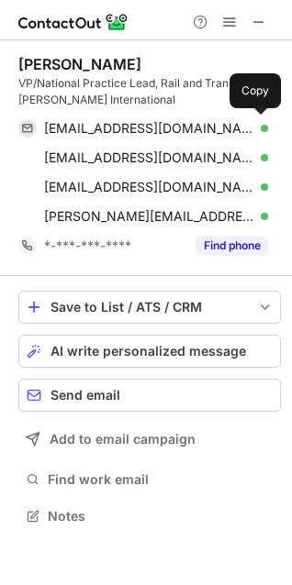
scroll to position [503, 292]
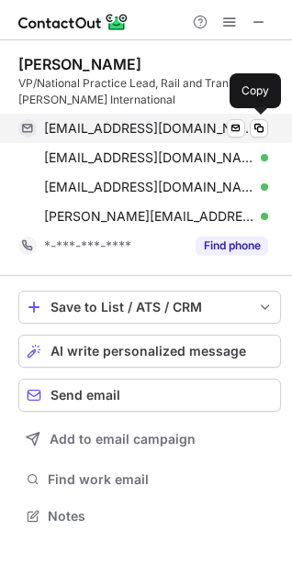
click at [123, 122] on span "knbowen@mbakercorp.com" at bounding box center [149, 128] width 210 height 17
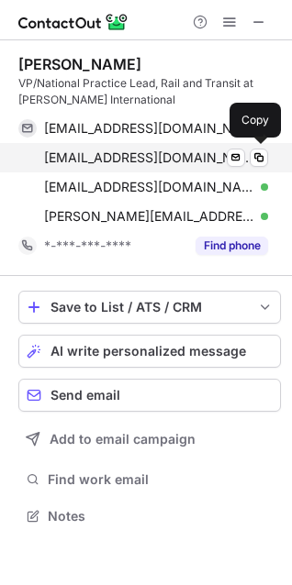
click at [99, 154] on span "mombeegs@yahoo.com" at bounding box center [149, 158] width 210 height 17
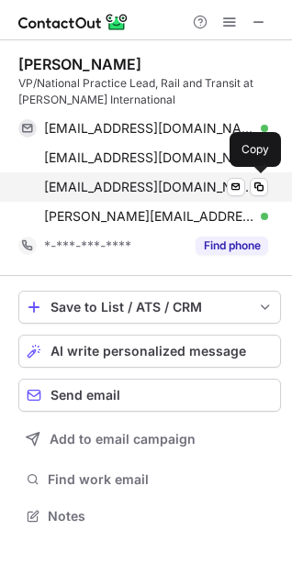
click at [127, 181] on span "cjbpeps@roadrunner.com" at bounding box center [149, 187] width 210 height 17
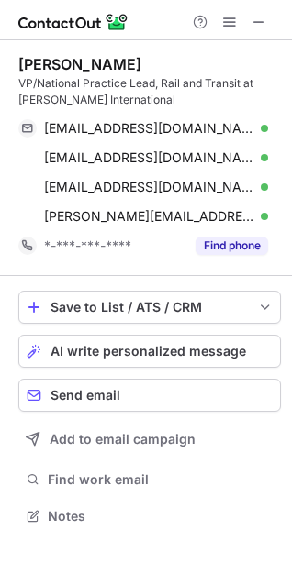
click at [154, 19] on div at bounding box center [146, 20] width 292 height 40
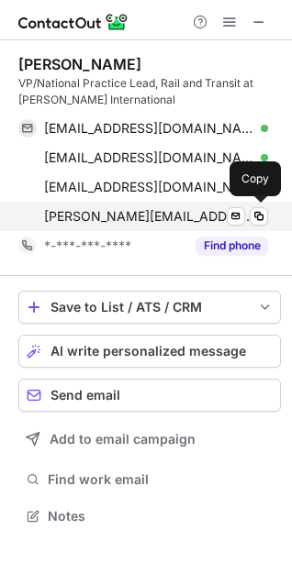
click at [115, 215] on span "kirsten.bowen@mbakerintl.com" at bounding box center [149, 216] width 210 height 17
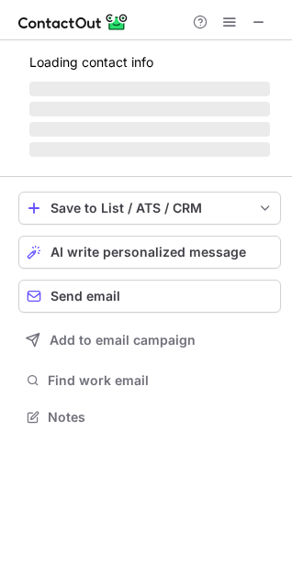
scroll to position [444, 292]
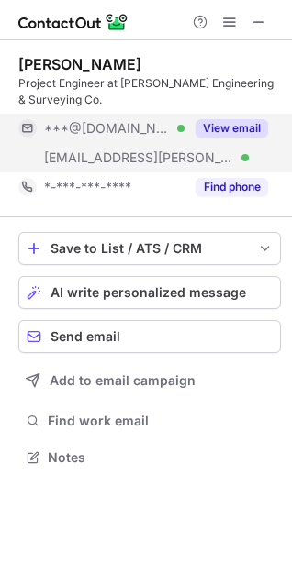
click at [91, 126] on span "***@[DOMAIN_NAME]" at bounding box center [107, 128] width 127 height 17
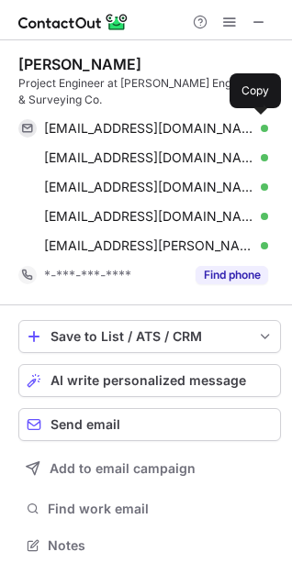
scroll to position [532, 292]
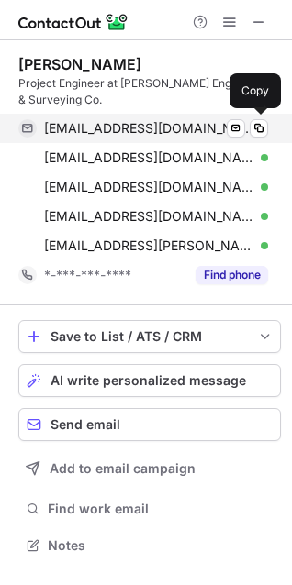
click at [118, 123] on span "[EMAIL_ADDRESS][DOMAIN_NAME]" at bounding box center [149, 128] width 210 height 17
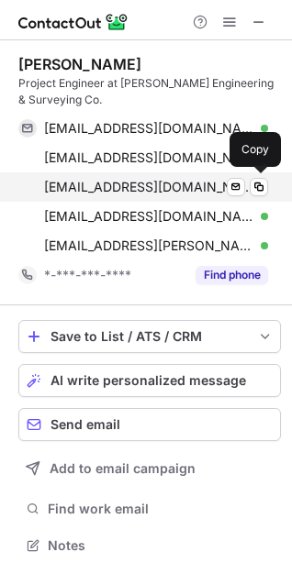
click at [106, 184] on span "[EMAIL_ADDRESS][DOMAIN_NAME]" at bounding box center [149, 187] width 210 height 17
click at [132, 182] on span "[EMAIL_ADDRESS][DOMAIN_NAME]" at bounding box center [149, 187] width 210 height 17
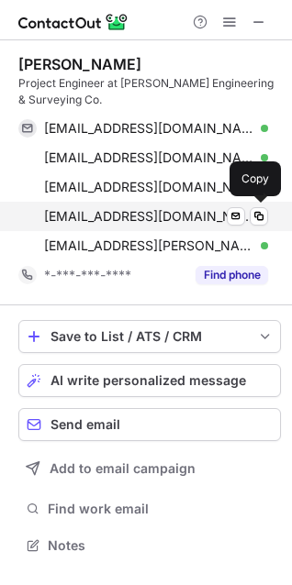
click at [110, 209] on span "[EMAIL_ADDRESS][DOMAIN_NAME]" at bounding box center [149, 216] width 210 height 17
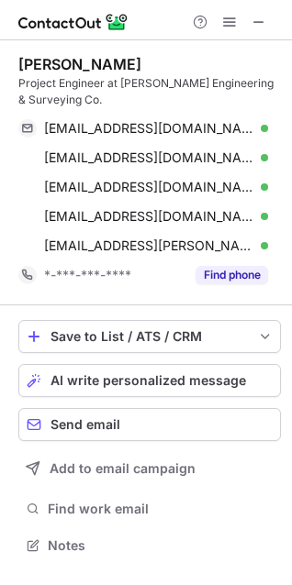
click at [162, 12] on div at bounding box center [146, 20] width 292 height 40
